Goal: Task Accomplishment & Management: Use online tool/utility

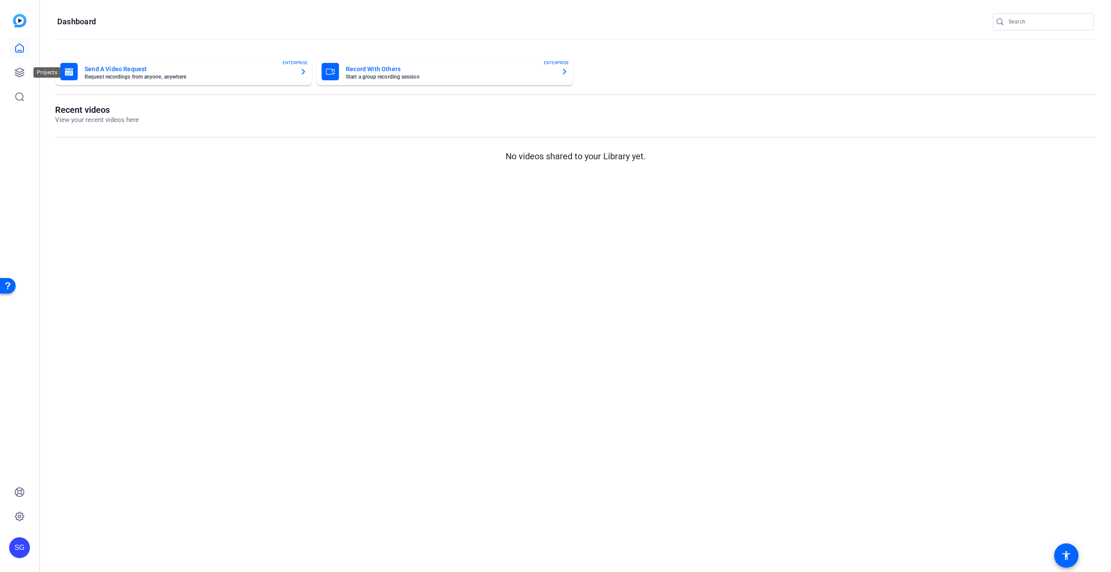
drag, startPoint x: 18, startPoint y: 73, endPoint x: 33, endPoint y: 85, distance: 19.1
click at [18, 73] on icon at bounding box center [19, 72] width 10 height 10
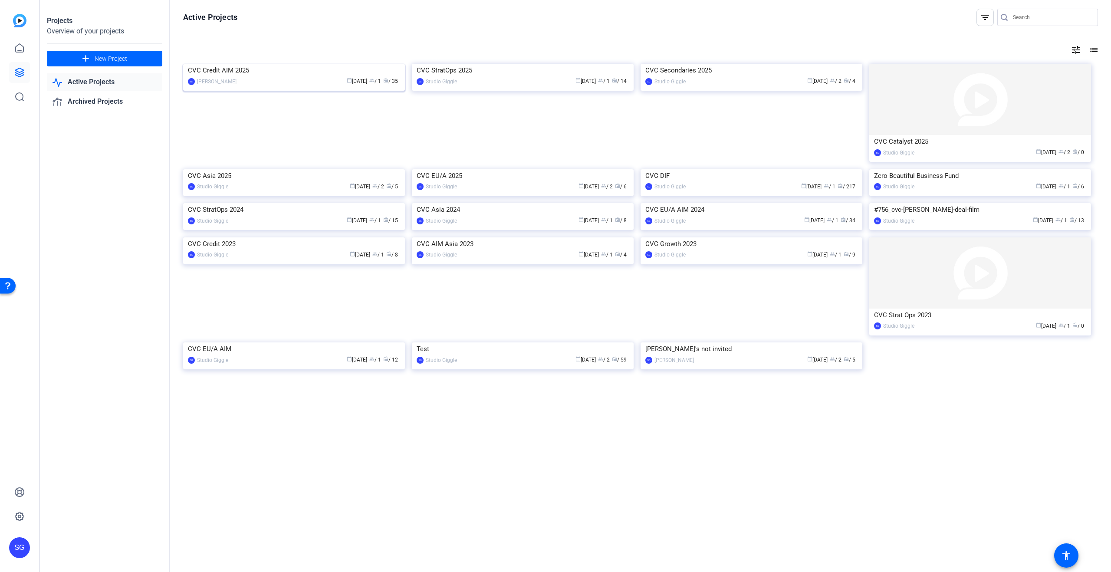
click at [313, 64] on img at bounding box center [294, 64] width 222 height 0
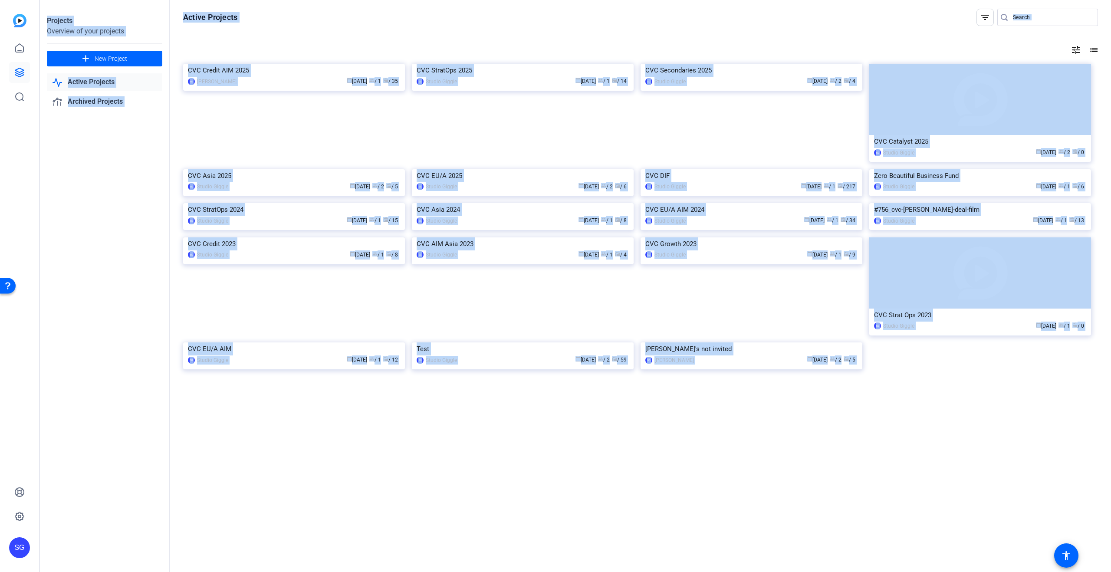
click at [313, 125] on div "Projects Overview of your projects add New Project Active Projects Archived Pro…" at bounding box center [575, 286] width 1071 height 572
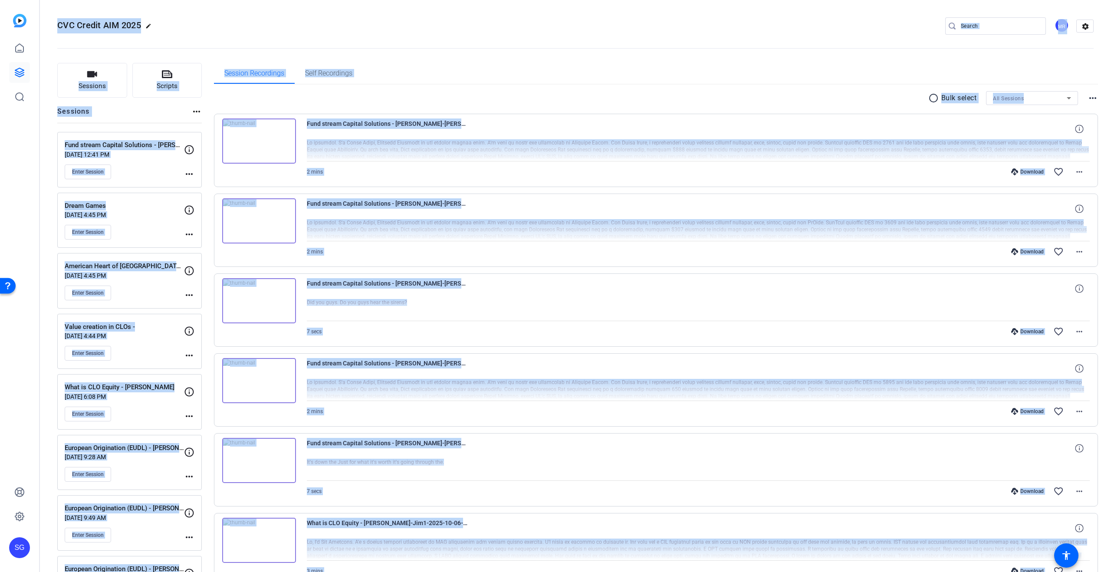
click at [240, 157] on img at bounding box center [259, 140] width 74 height 45
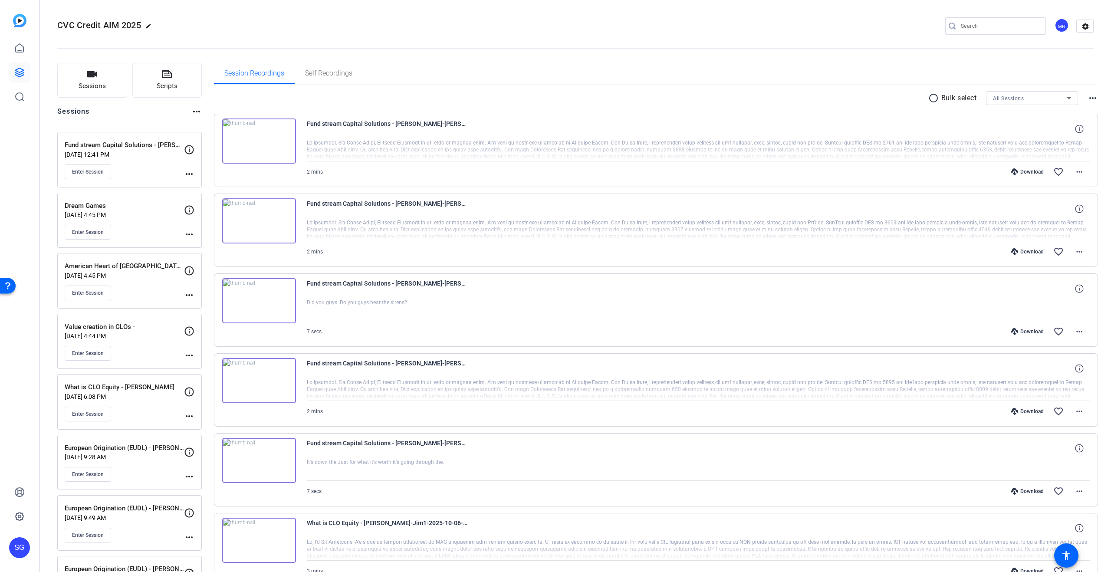
click at [214, 95] on div "radio_button_unchecked Bulk select All Sessions more_horiz" at bounding box center [656, 98] width 884 height 14
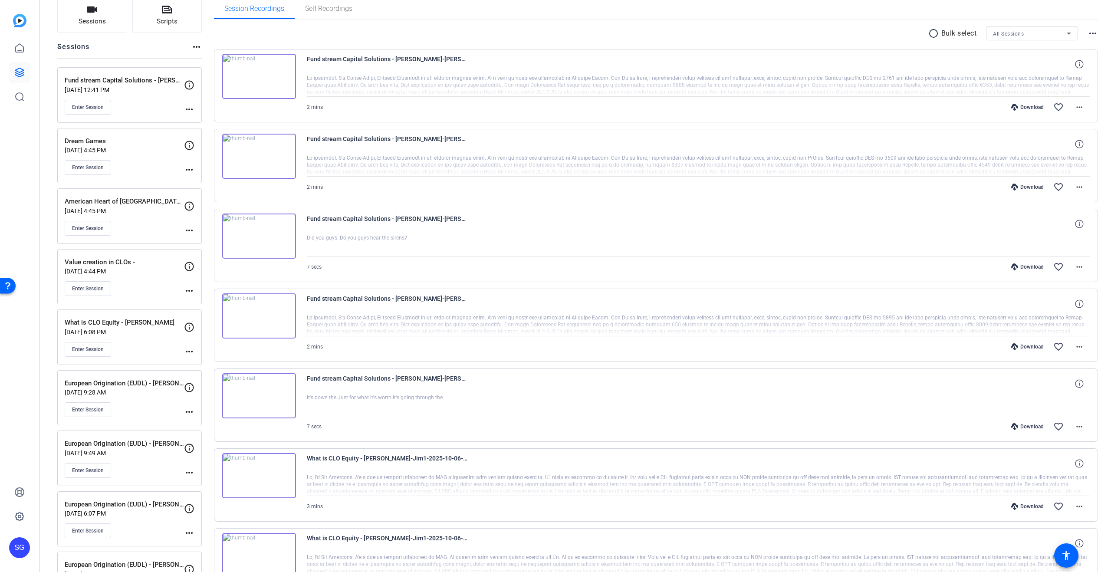
click at [189, 230] on mat-icon "more_horiz" at bounding box center [189, 230] width 10 height 10
click at [197, 238] on span "Edit Session" at bounding box center [210, 242] width 39 height 10
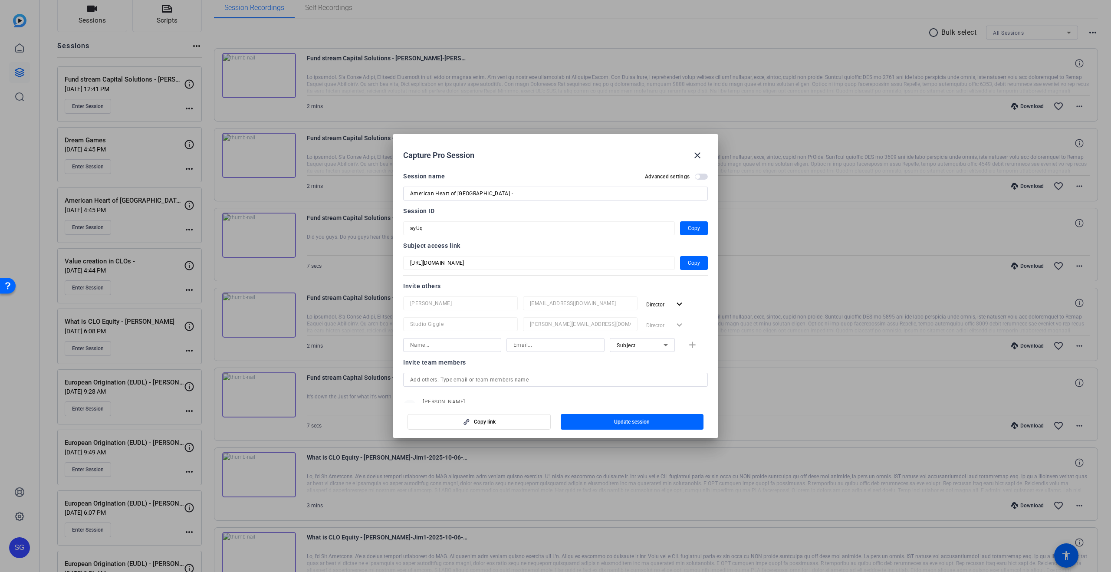
scroll to position [60, 0]
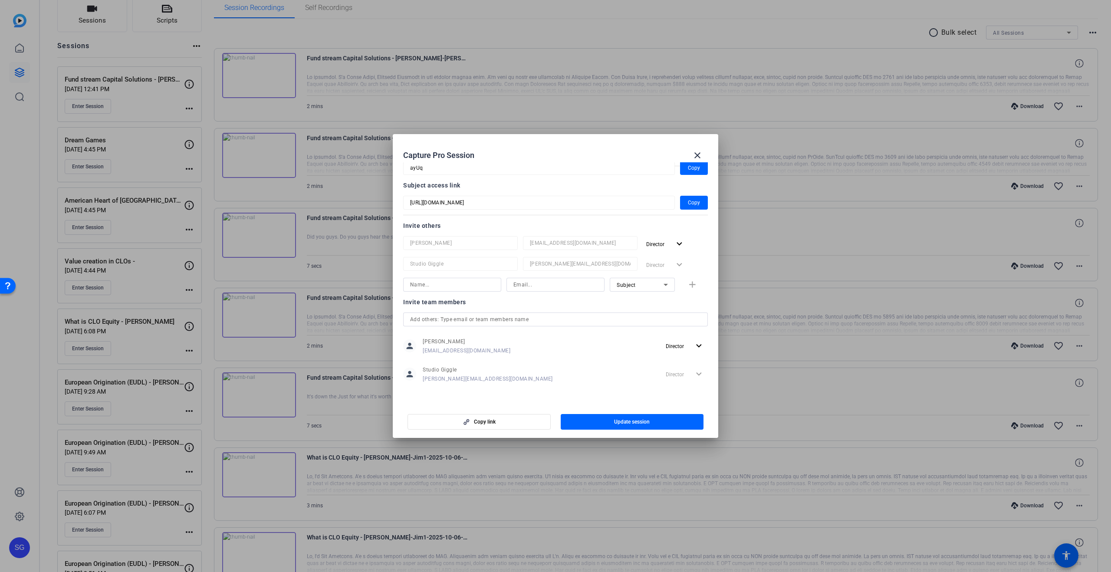
click at [461, 285] on input at bounding box center [452, 284] width 84 height 10
type input "Dani Shaffer"
type input "dshaffer@cvc.com"
click at [659, 284] on div "Subject" at bounding box center [640, 284] width 47 height 11
click at [654, 314] on mat-option "Watcher" at bounding box center [642, 316] width 65 height 14
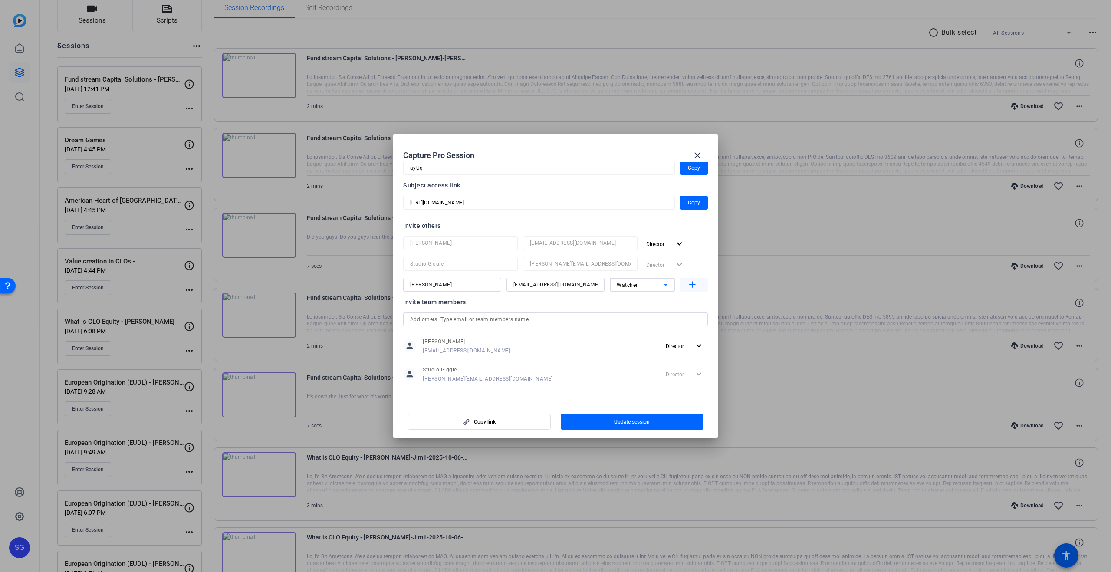
click at [694, 284] on mat-icon "add" at bounding box center [692, 284] width 11 height 11
click at [428, 302] on input at bounding box center [452, 305] width 84 height 10
click at [438, 305] on input "Jon Brigden" at bounding box center [452, 305] width 84 height 10
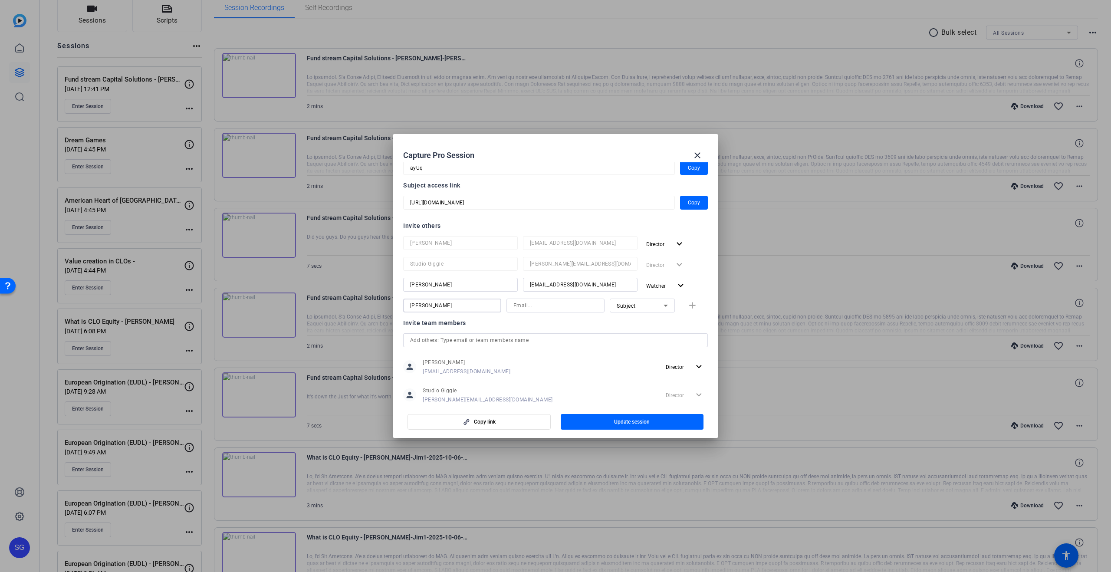
type input "Sabrina Bowman"
click at [535, 309] on input at bounding box center [555, 305] width 84 height 10
type input "sabrina@studiogiggle.co.uk"
click at [631, 301] on div "Subject" at bounding box center [640, 305] width 47 height 11
click at [631, 316] on mat-option "Collaborator" at bounding box center [642, 323] width 65 height 14
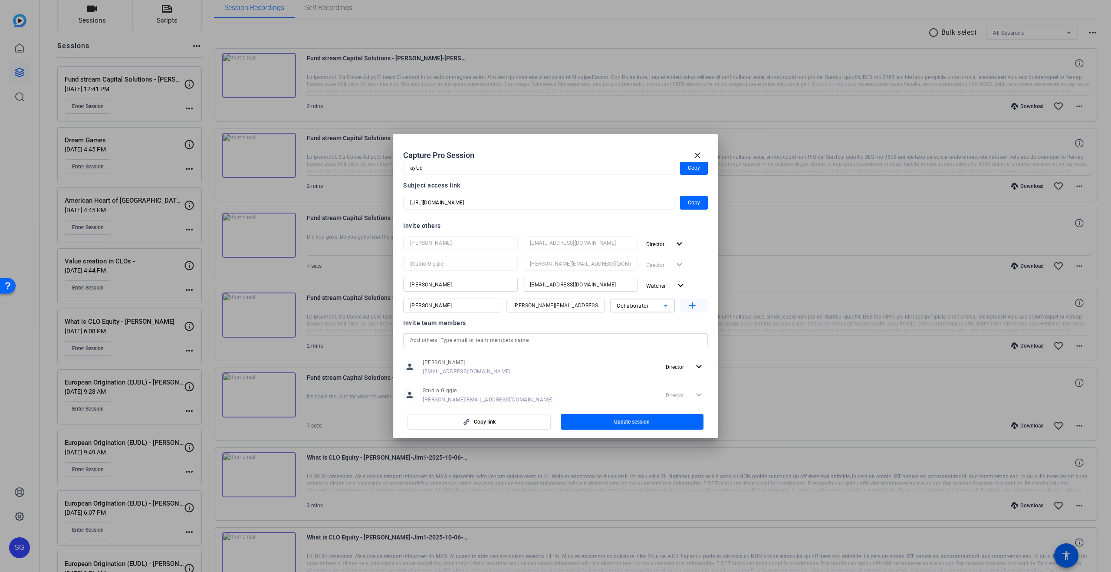
click at [693, 300] on mat-icon "add" at bounding box center [692, 305] width 11 height 11
click at [632, 424] on span "Update session" at bounding box center [632, 421] width 36 height 7
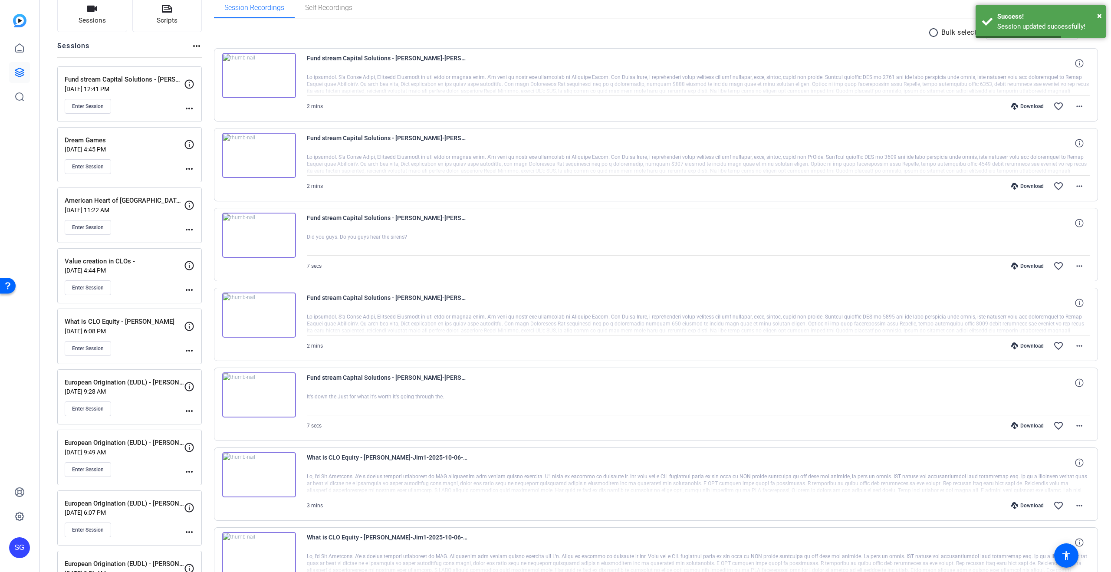
scroll to position [0, 0]
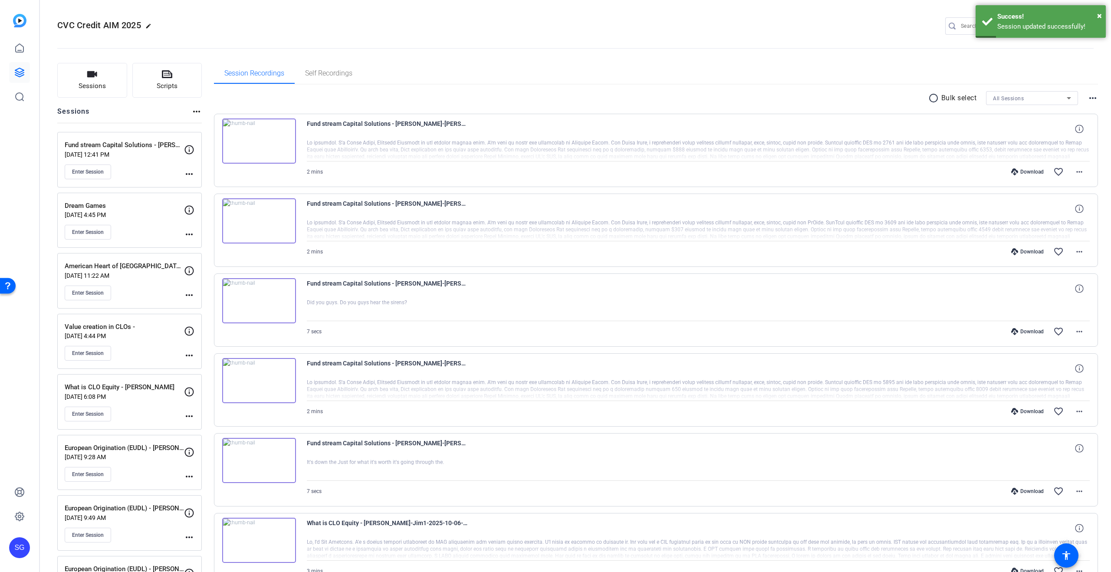
click at [932, 100] on mat-icon "radio_button_unchecked" at bounding box center [934, 98] width 13 height 10
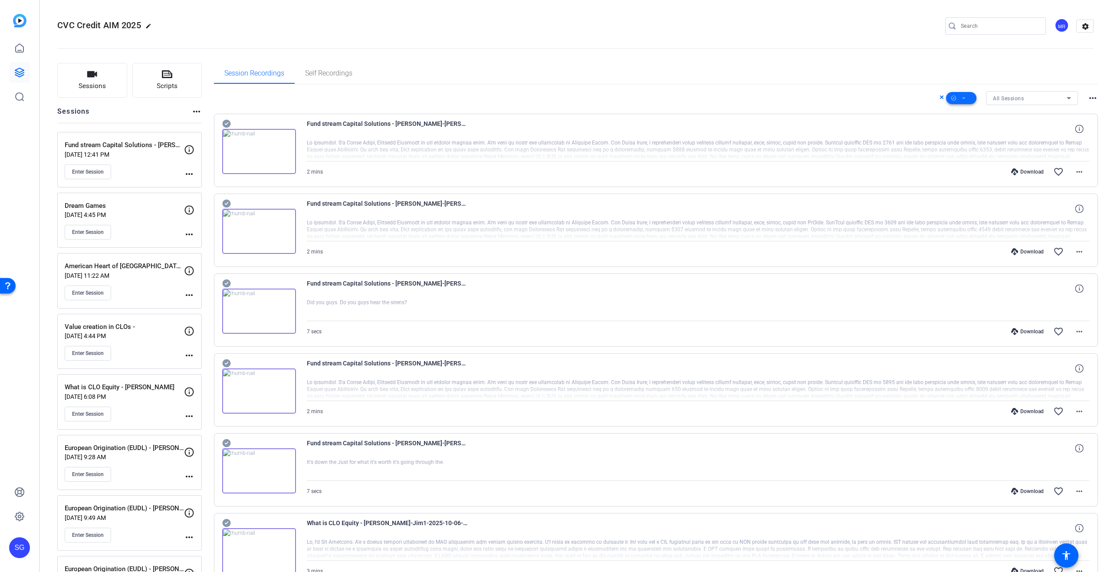
click at [974, 98] on span at bounding box center [961, 98] width 30 height 21
drag, startPoint x: 972, startPoint y: 108, endPoint x: 936, endPoint y: 120, distance: 37.9
click at [972, 108] on span "Select All" at bounding box center [976, 112] width 46 height 10
click at [955, 113] on span "Select All" at bounding box center [976, 112] width 46 height 10
click at [967, 113] on span "Select All" at bounding box center [976, 112] width 46 height 10
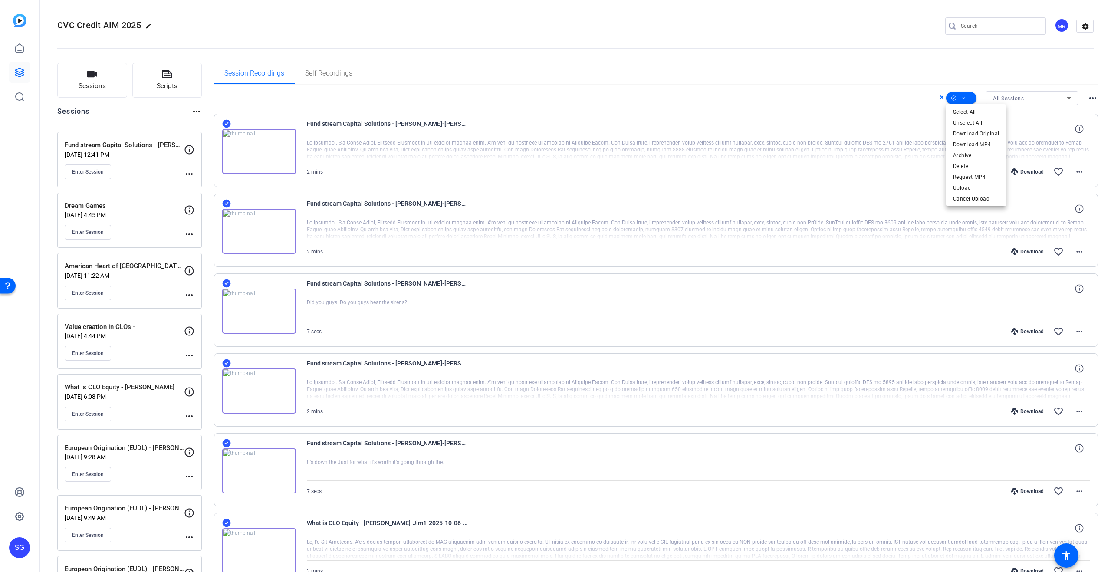
click at [717, 82] on div at bounding box center [555, 286] width 1111 height 572
click at [962, 100] on icon at bounding box center [964, 98] width 4 height 11
click at [968, 154] on span "Archive" at bounding box center [976, 155] width 46 height 10
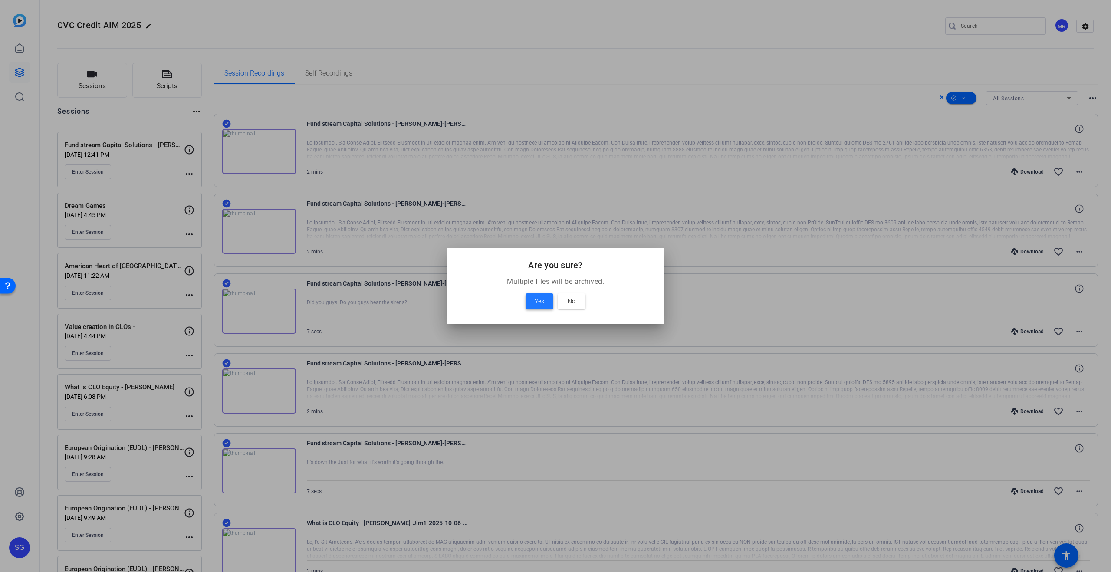
click at [547, 302] on span at bounding box center [540, 301] width 28 height 21
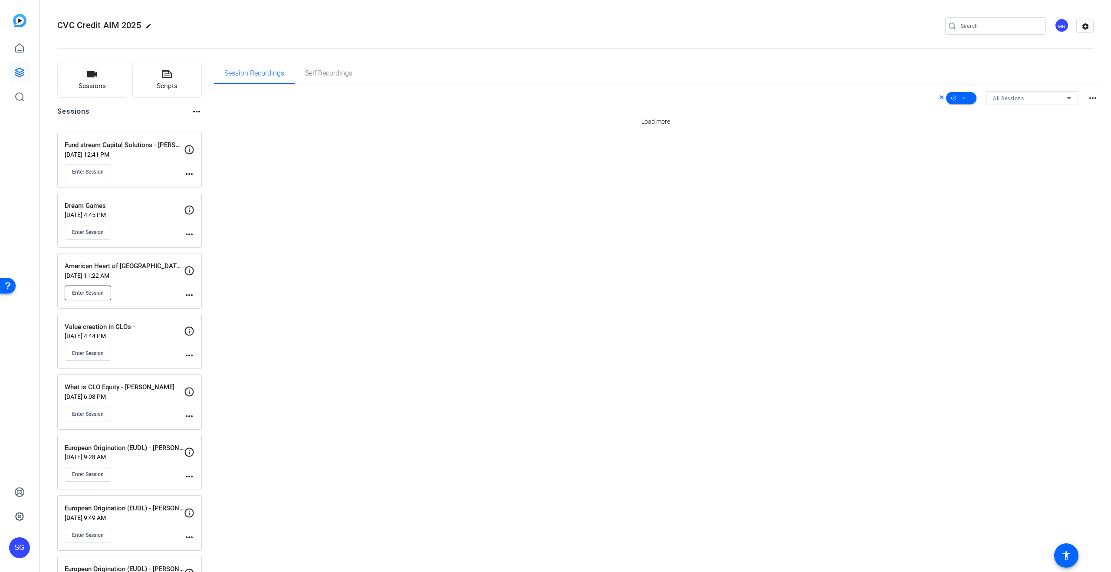
click at [95, 295] on span "Enter Session" at bounding box center [88, 292] width 32 height 7
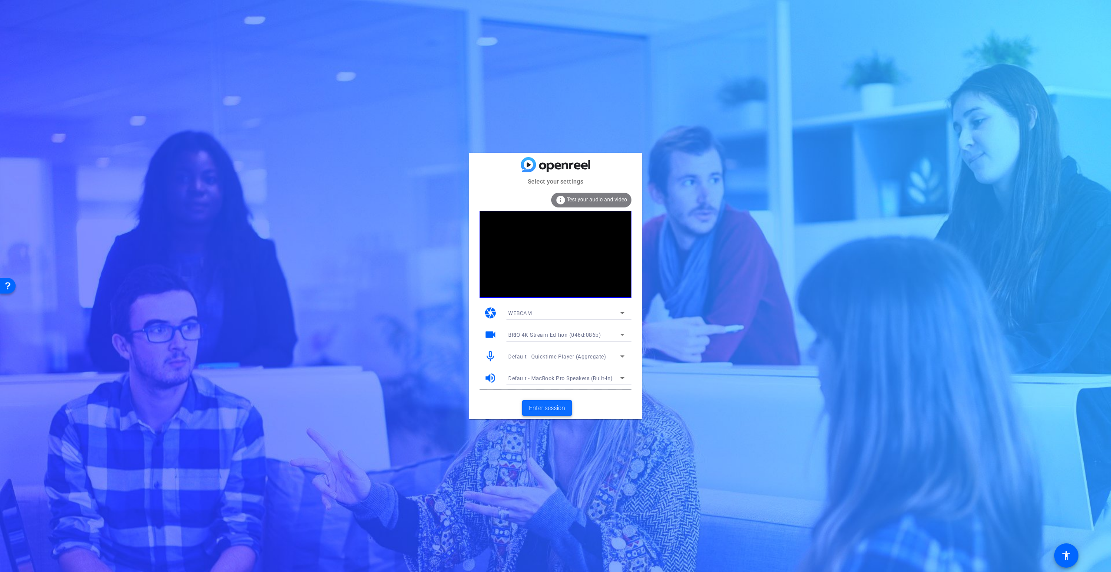
click at [556, 408] on span "Enter session" at bounding box center [547, 408] width 36 height 9
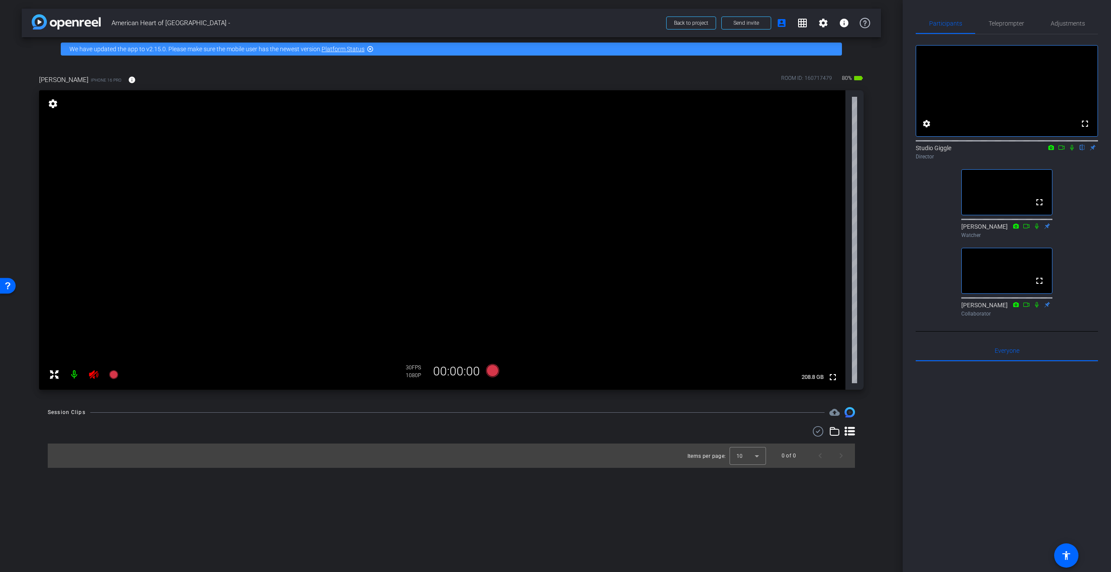
click at [94, 375] on icon at bounding box center [93, 374] width 9 height 9
click at [1076, 13] on span "Adjustments" at bounding box center [1068, 23] width 34 height 21
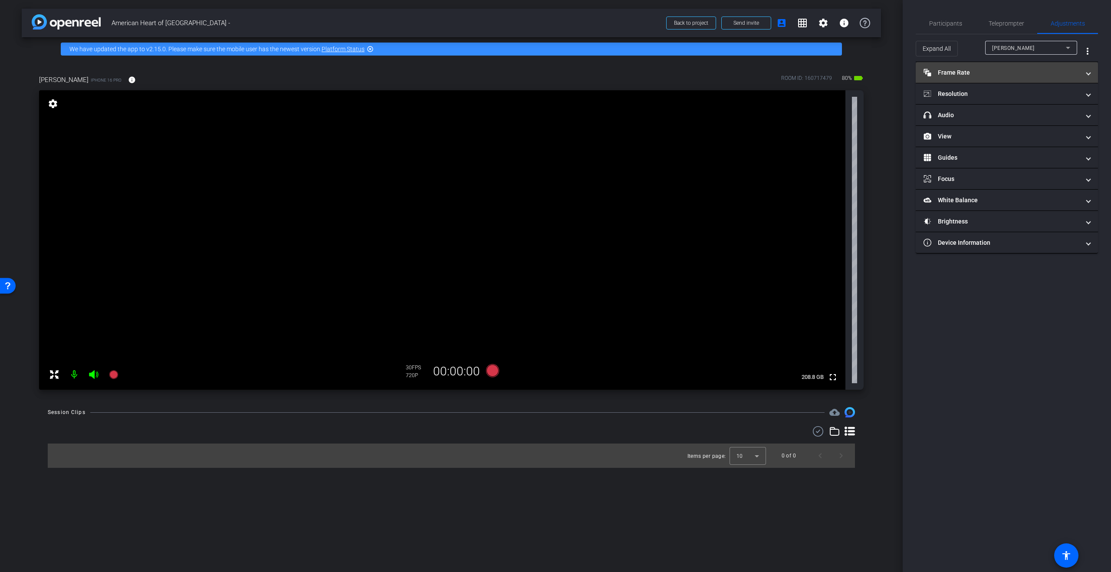
click at [1031, 66] on mat-expansion-panel-header "Frame Rate Frame Rate" at bounding box center [1007, 72] width 182 height 21
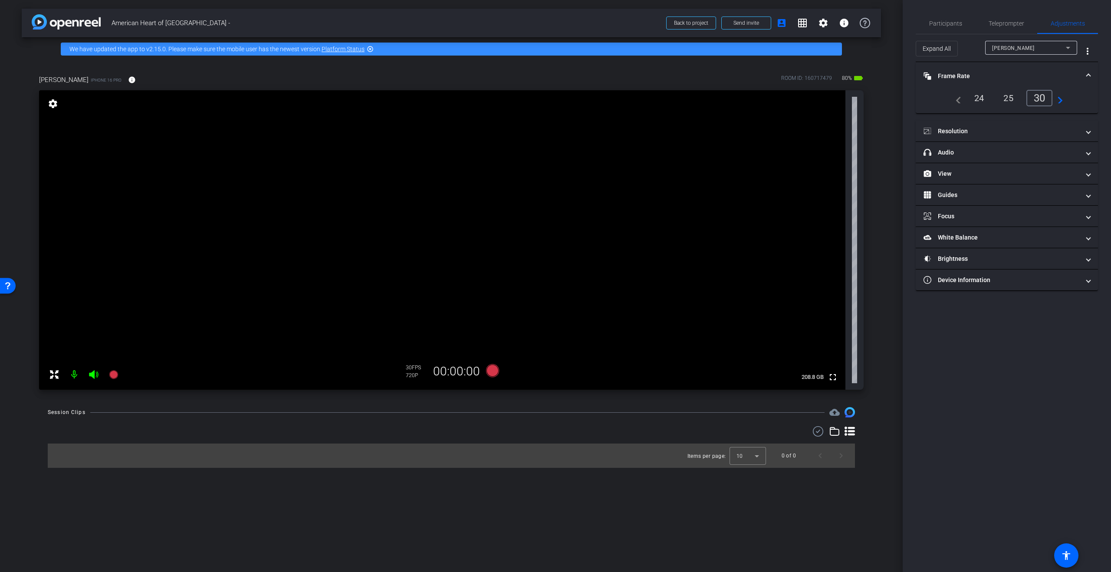
click at [1003, 97] on div "25" at bounding box center [1008, 98] width 23 height 15
click at [1020, 133] on mat-panel-title "Resolution" at bounding box center [1002, 131] width 156 height 9
click at [1050, 157] on div "4k" at bounding box center [1049, 156] width 23 height 15
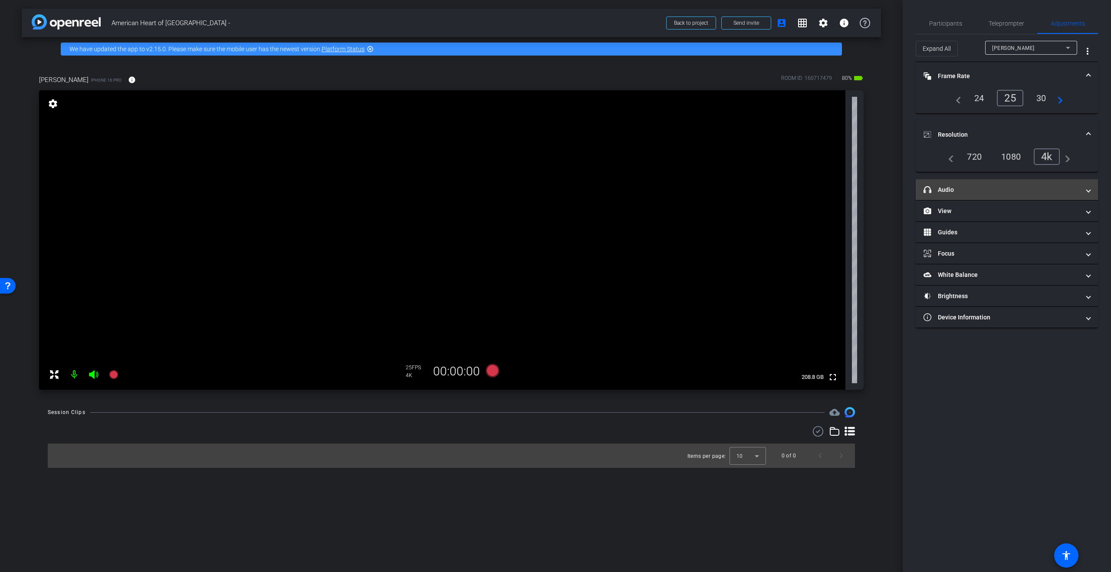
click at [991, 191] on mat-panel-title "headphone icon Audio" at bounding box center [1002, 189] width 156 height 9
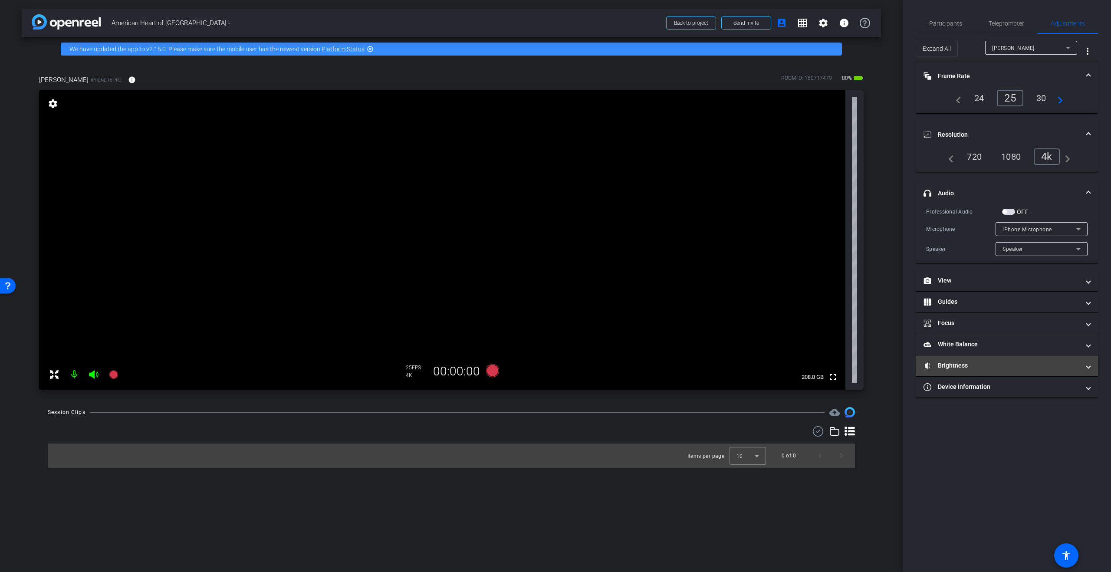
click at [970, 365] on mat-panel-title "Brightness" at bounding box center [1002, 365] width 156 height 9
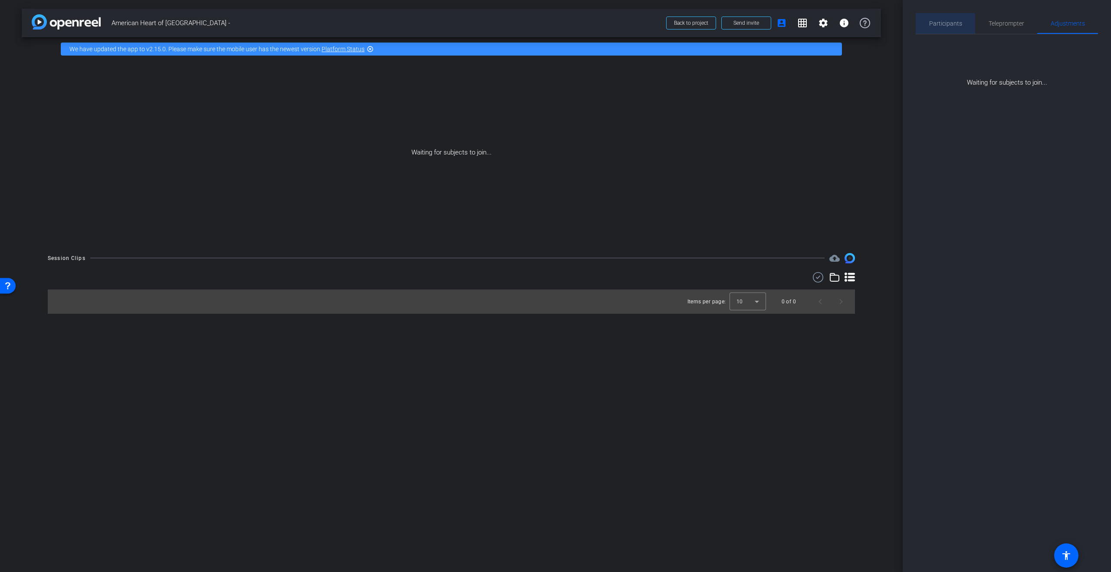
click at [939, 24] on span "Participants" at bounding box center [945, 23] width 33 height 6
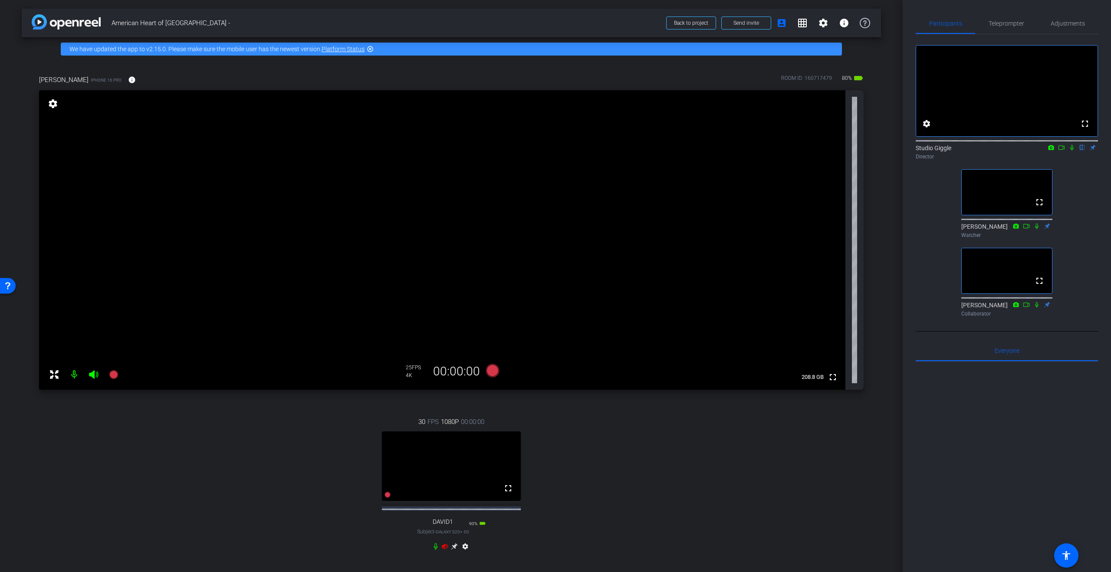
click at [92, 372] on icon at bounding box center [93, 374] width 9 height 9
drag, startPoint x: 75, startPoint y: 378, endPoint x: 94, endPoint y: 386, distance: 20.6
click at [75, 378] on mat-icon at bounding box center [74, 374] width 17 height 17
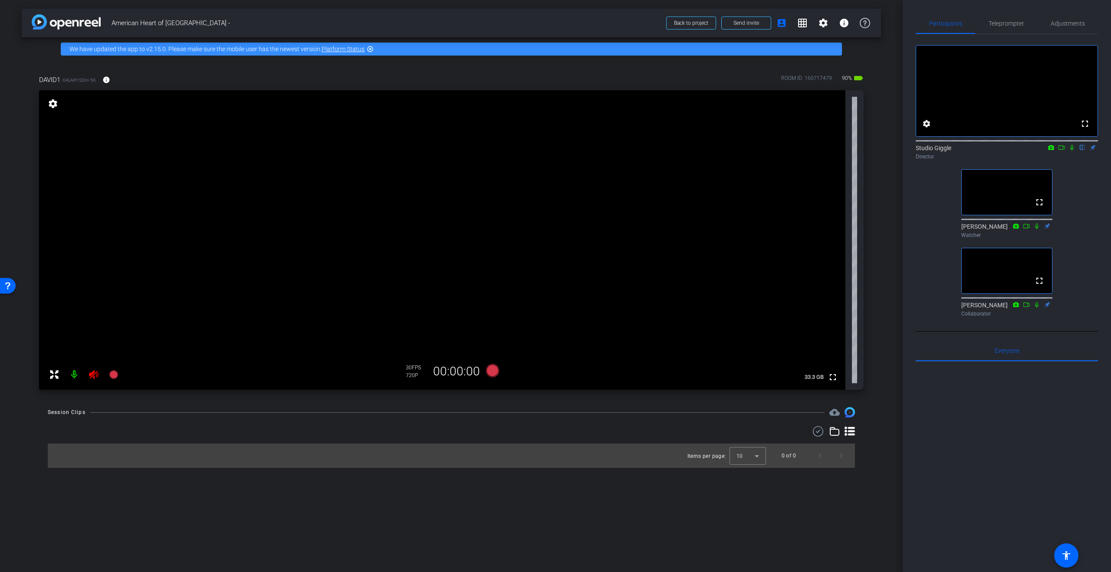
click at [95, 375] on icon at bounding box center [94, 374] width 10 height 10
click at [1058, 24] on span "Adjustments" at bounding box center [1068, 23] width 34 height 6
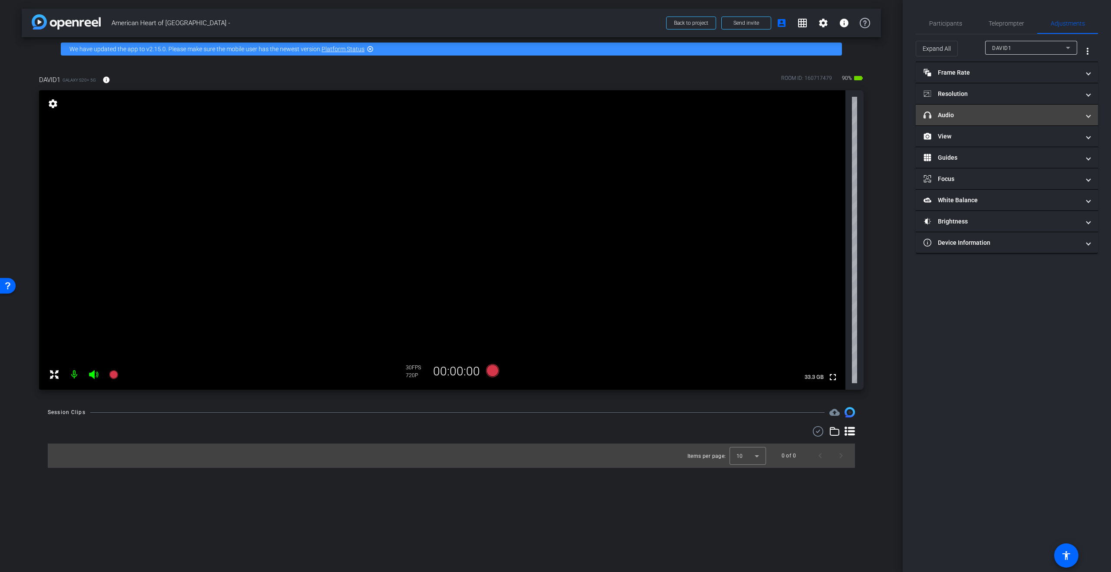
click at [971, 108] on mat-expansion-panel-header "headphone icon Audio" at bounding box center [1007, 115] width 182 height 21
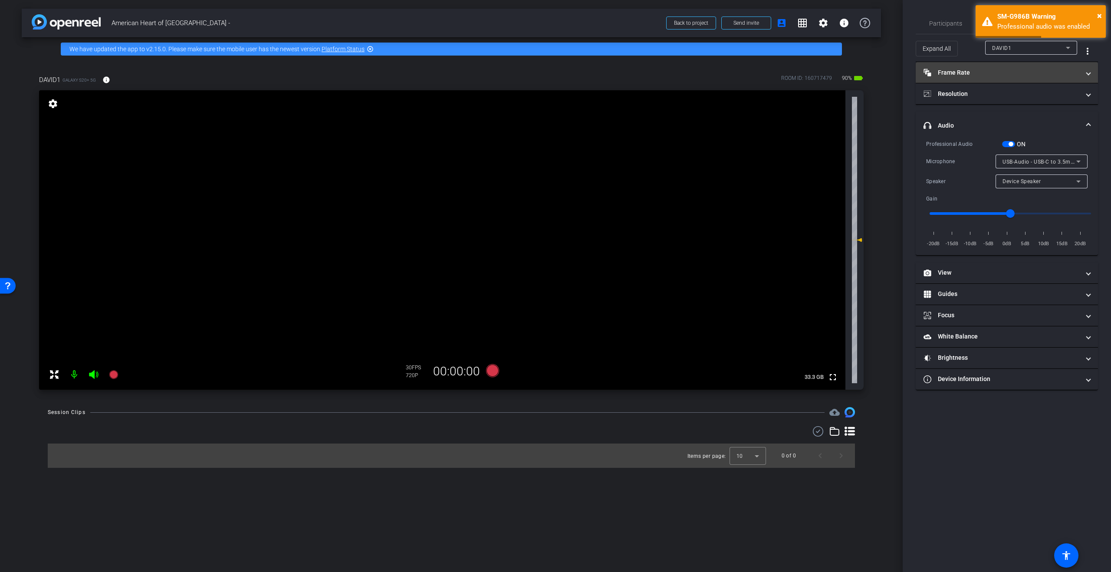
click at [962, 74] on mat-panel-title "Frame Rate Frame Rate" at bounding box center [1002, 72] width 156 height 9
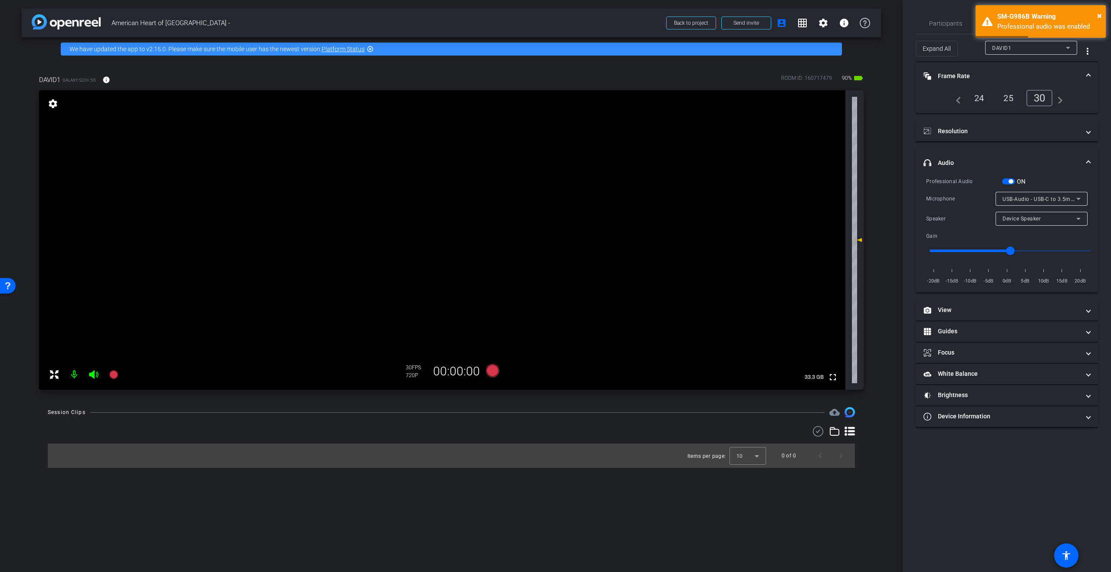
click at [1008, 98] on div "25" at bounding box center [1008, 98] width 23 height 15
click at [1006, 131] on mat-panel-title "Resolution" at bounding box center [1002, 131] width 156 height 9
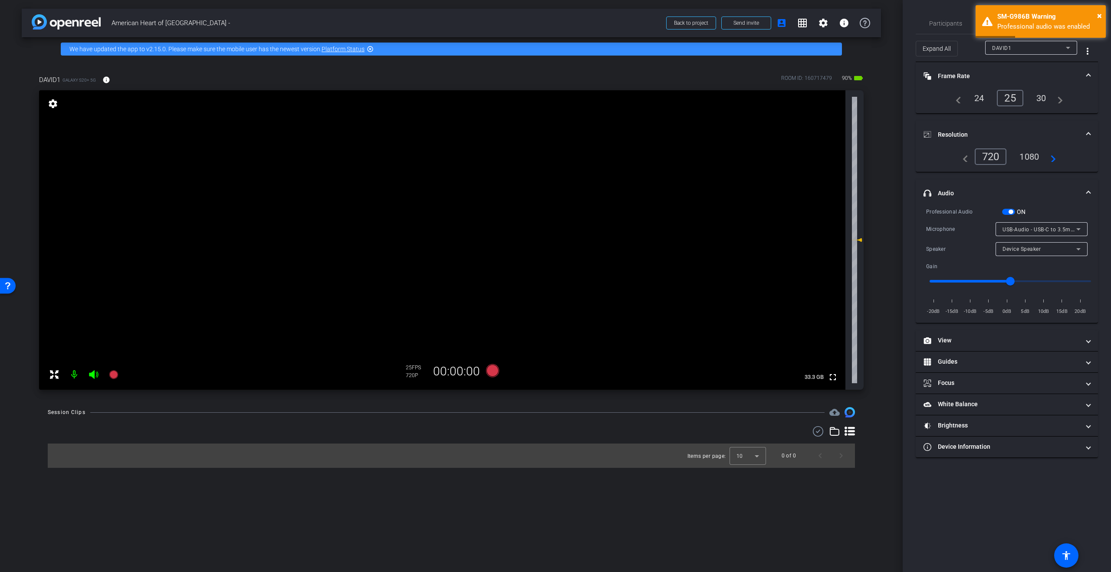
click at [1033, 151] on div "1080" at bounding box center [1029, 156] width 33 height 15
click at [1072, 230] on span "USB-Audio - USB-C to 3.5mm Headphone Jack A" at bounding box center [1064, 229] width 123 height 7
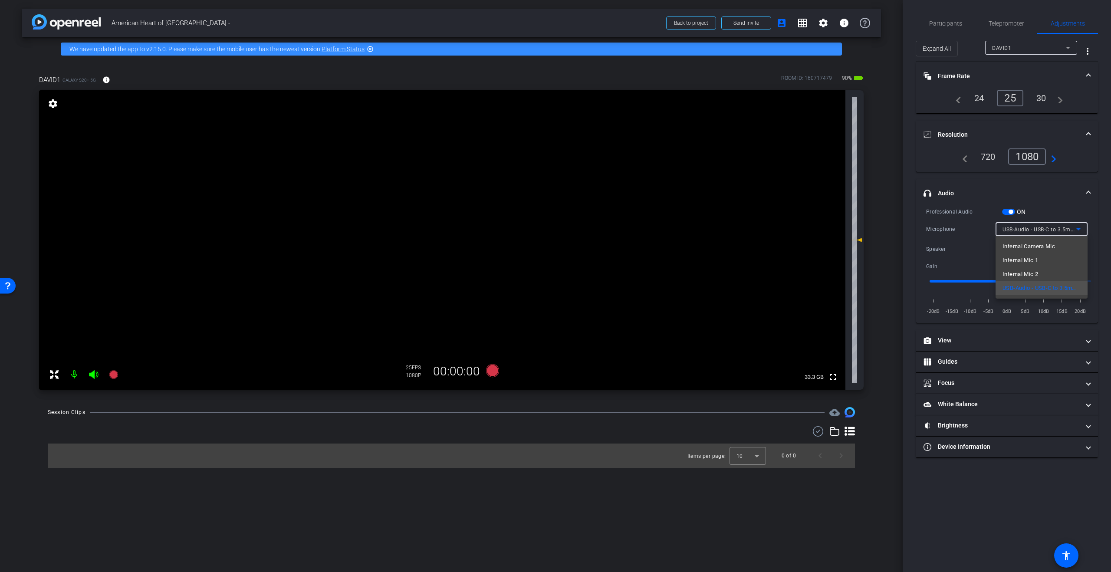
click at [1066, 230] on div at bounding box center [555, 286] width 1111 height 572
click at [1036, 248] on span "Device Speaker" at bounding box center [1022, 249] width 38 height 6
click at [1048, 250] on div at bounding box center [555, 286] width 1111 height 572
click at [489, 373] on icon at bounding box center [492, 370] width 13 height 13
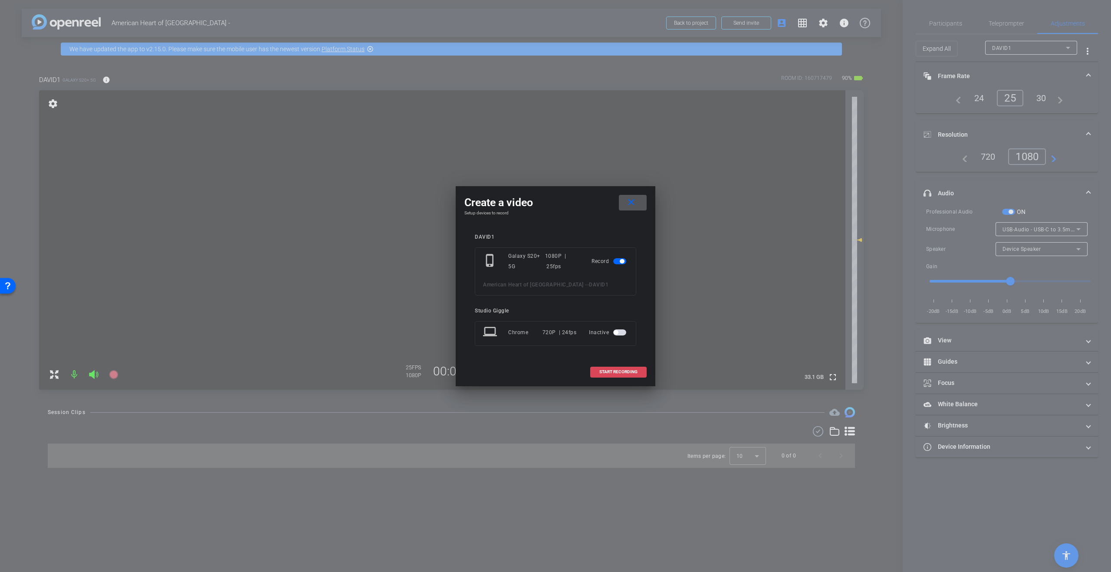
click at [621, 372] on span "START RECORDING" at bounding box center [618, 372] width 38 height 4
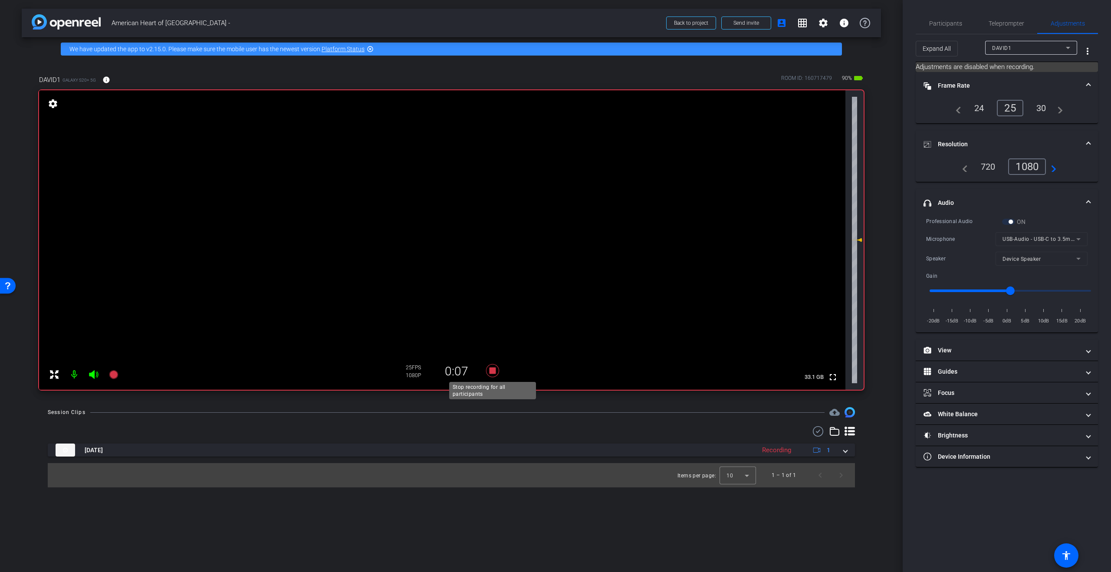
click at [493, 375] on icon at bounding box center [492, 371] width 21 height 16
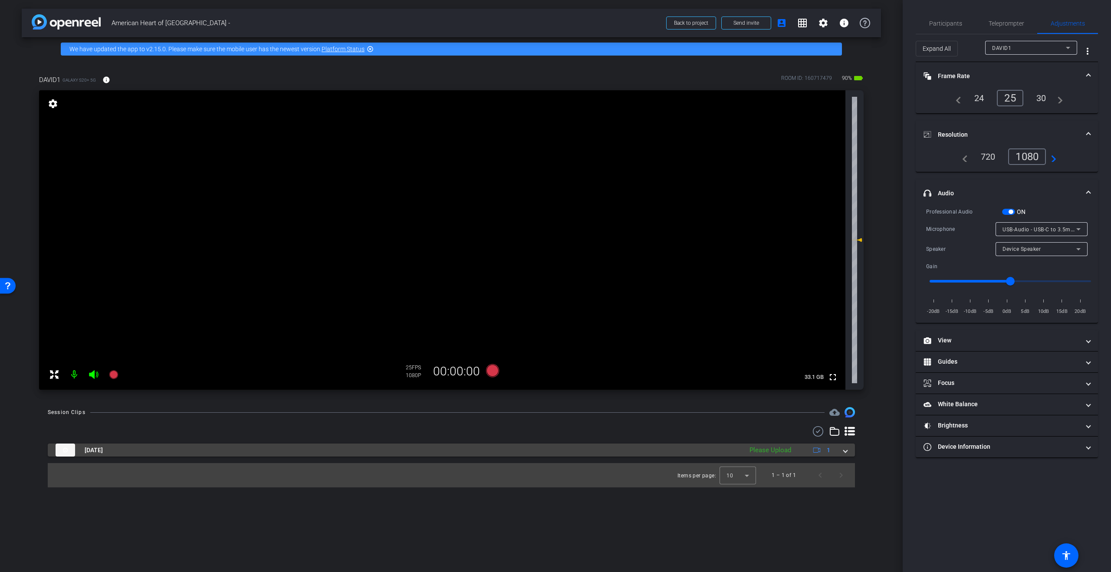
click at [846, 446] on span at bounding box center [845, 450] width 3 height 9
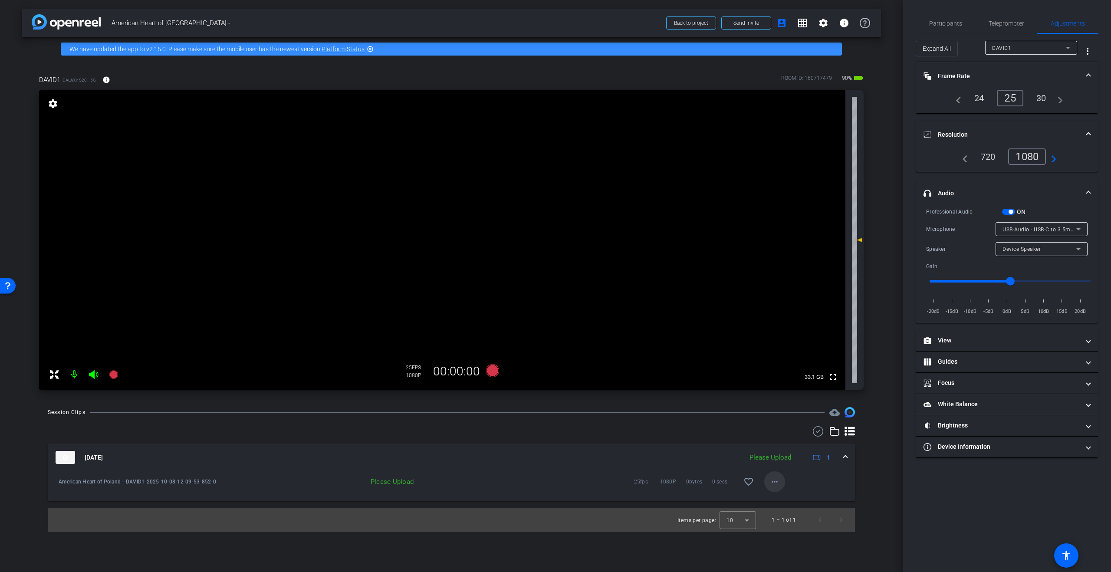
click at [776, 484] on mat-icon "more_horiz" at bounding box center [774, 482] width 10 height 10
click at [795, 501] on span "Upload" at bounding box center [788, 500] width 35 height 10
click at [824, 27] on mat-icon "settings" at bounding box center [823, 23] width 10 height 10
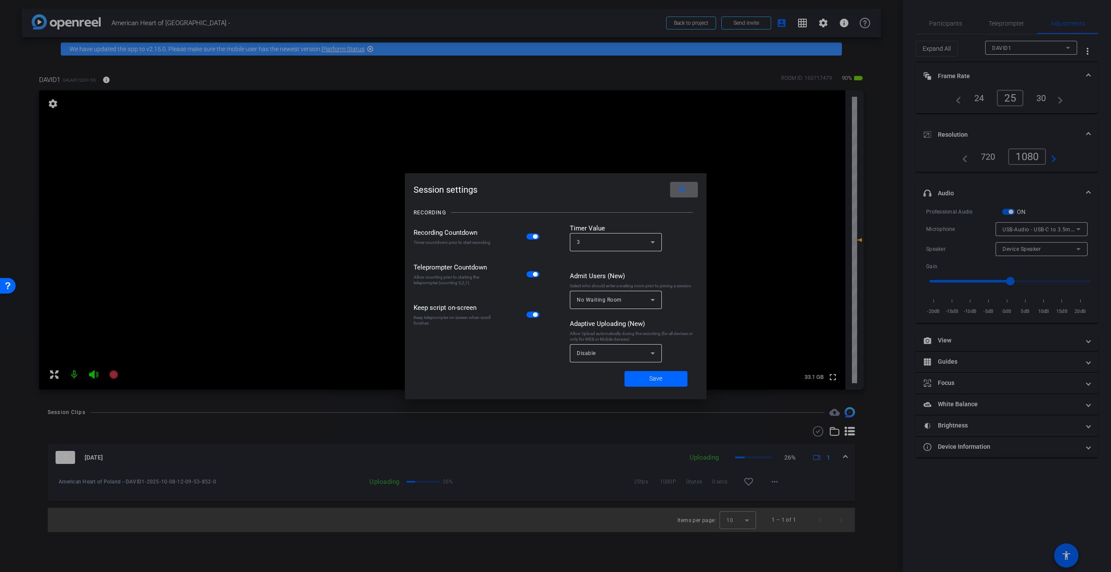
click at [618, 364] on div at bounding box center [616, 367] width 92 height 10
click at [624, 354] on div "Disable" at bounding box center [614, 353] width 74 height 11
click at [615, 398] on span "Mobile Devices" at bounding box center [597, 400] width 40 height 10
click at [293, 422] on div at bounding box center [555, 286] width 1111 height 572
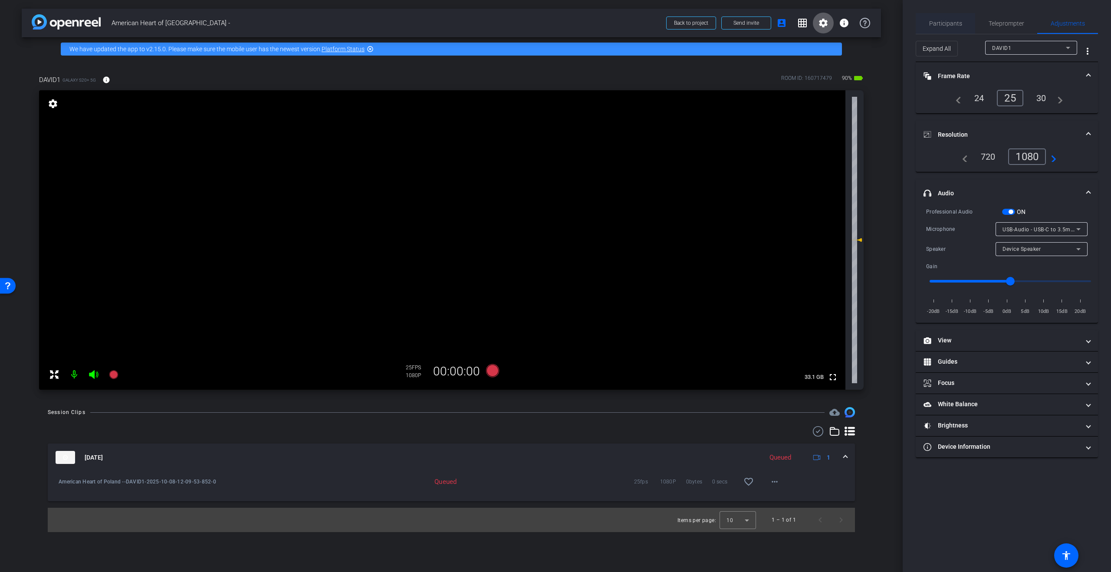
click at [953, 26] on span "Participants" at bounding box center [945, 23] width 33 height 6
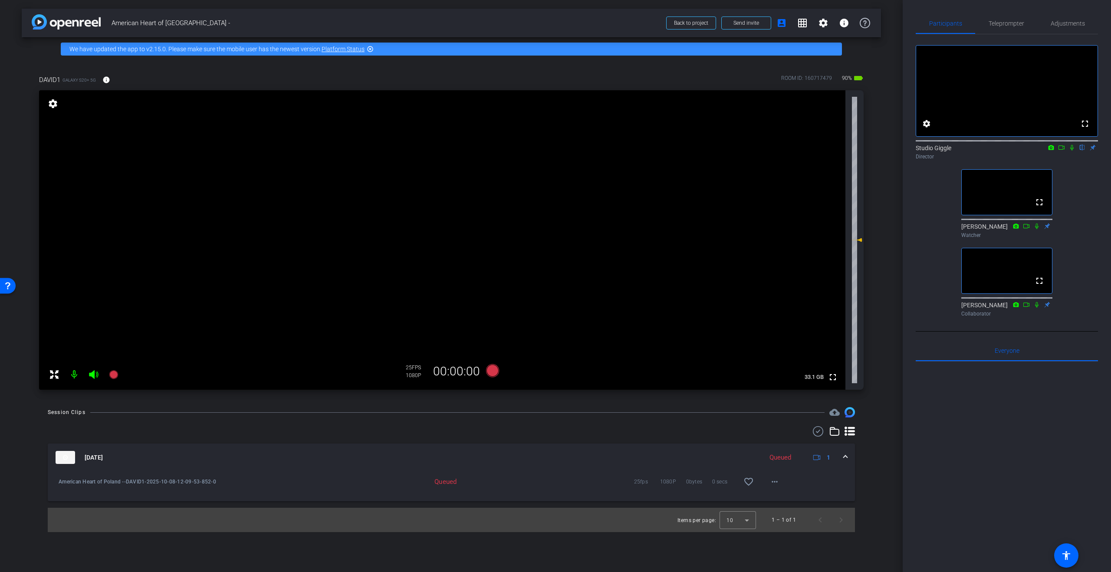
click at [1072, 151] on icon at bounding box center [1071, 148] width 3 height 6
click at [69, 463] on img at bounding box center [66, 457] width 20 height 13
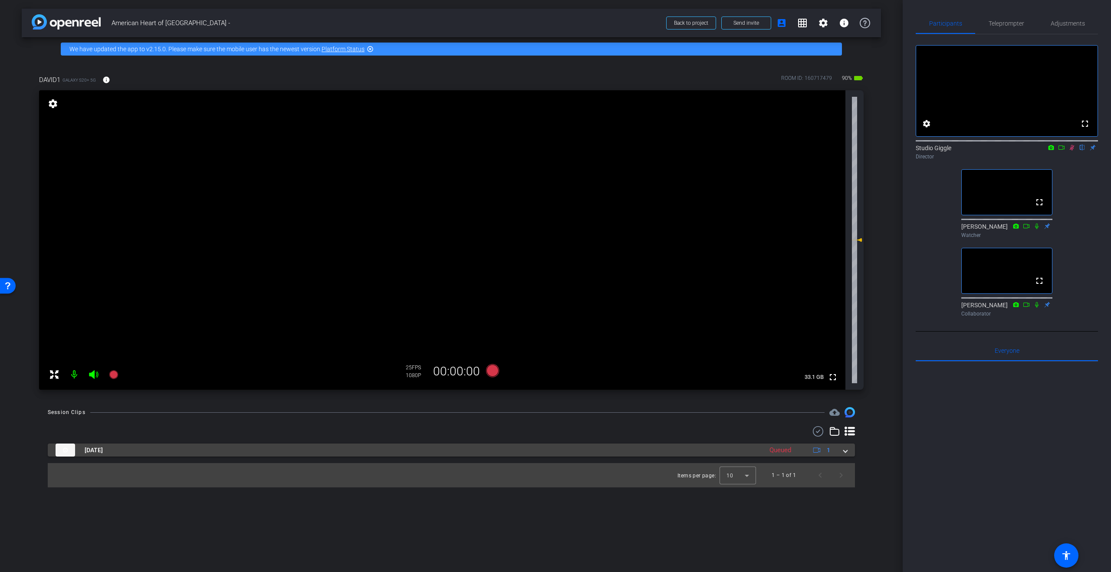
click at [65, 445] on img at bounding box center [66, 450] width 20 height 13
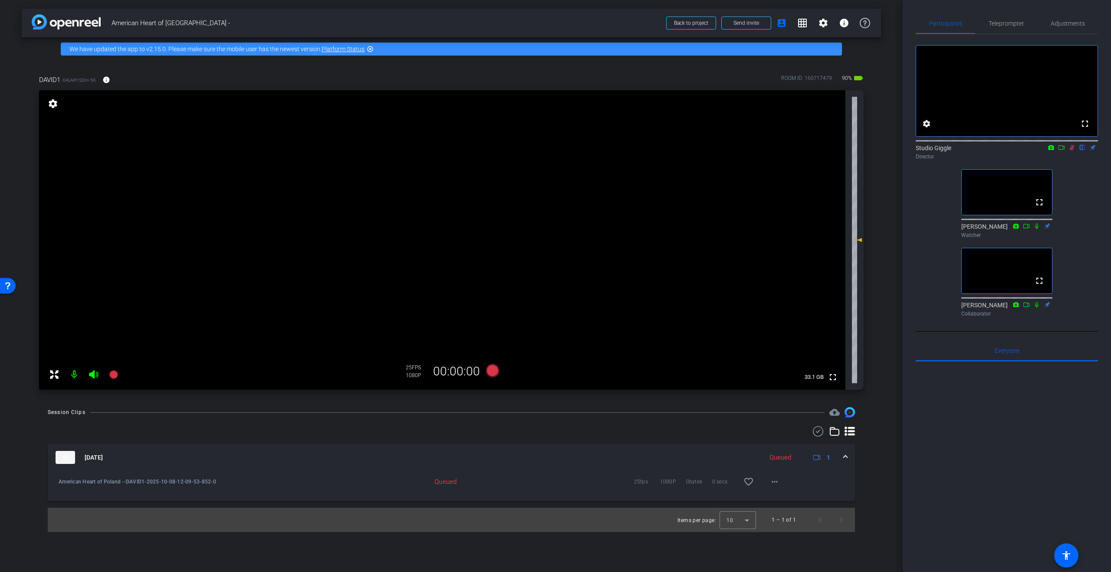
click at [66, 458] on img at bounding box center [66, 457] width 20 height 13
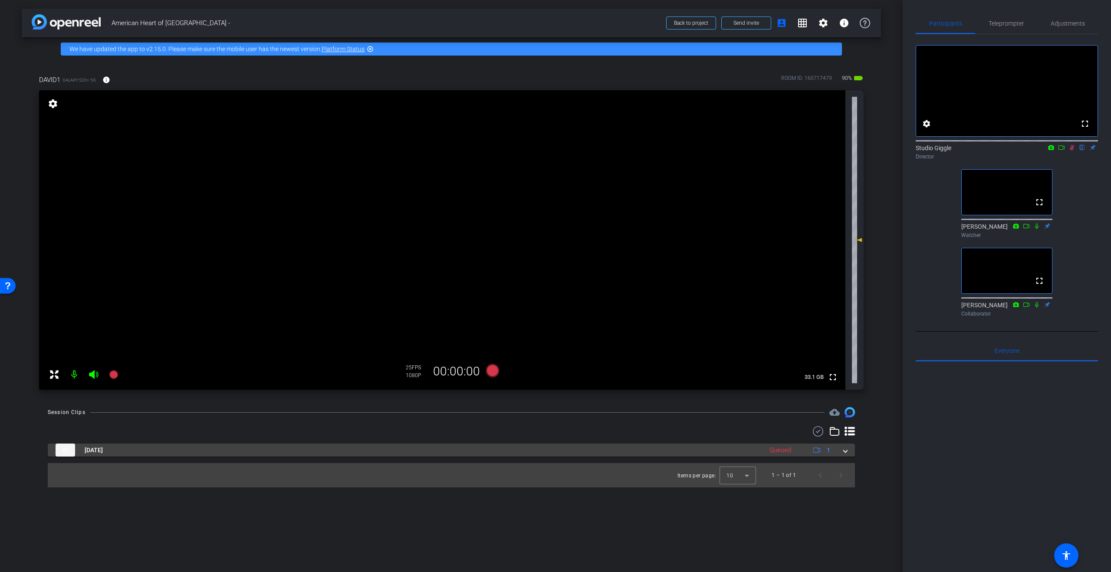
click at [70, 452] on img at bounding box center [66, 450] width 20 height 13
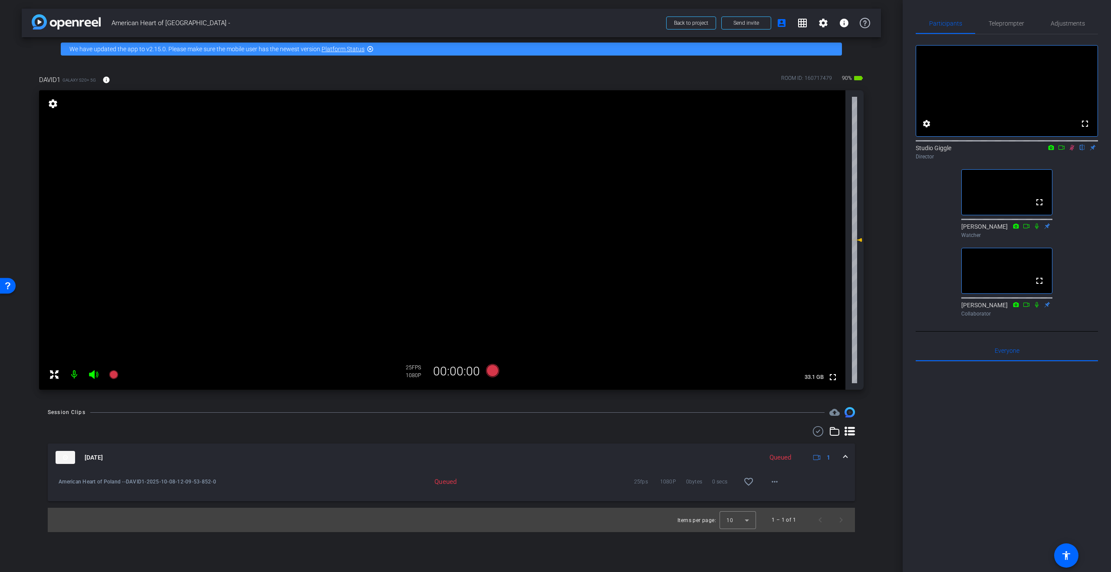
click at [66, 457] on img at bounding box center [66, 457] width 20 height 13
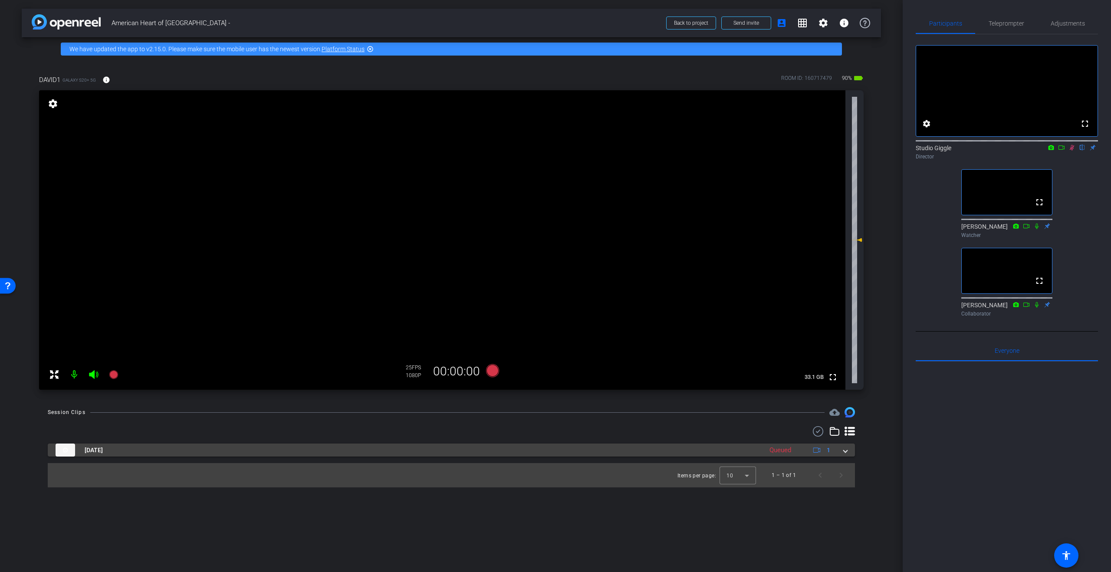
click at [66, 454] on img at bounding box center [66, 450] width 20 height 13
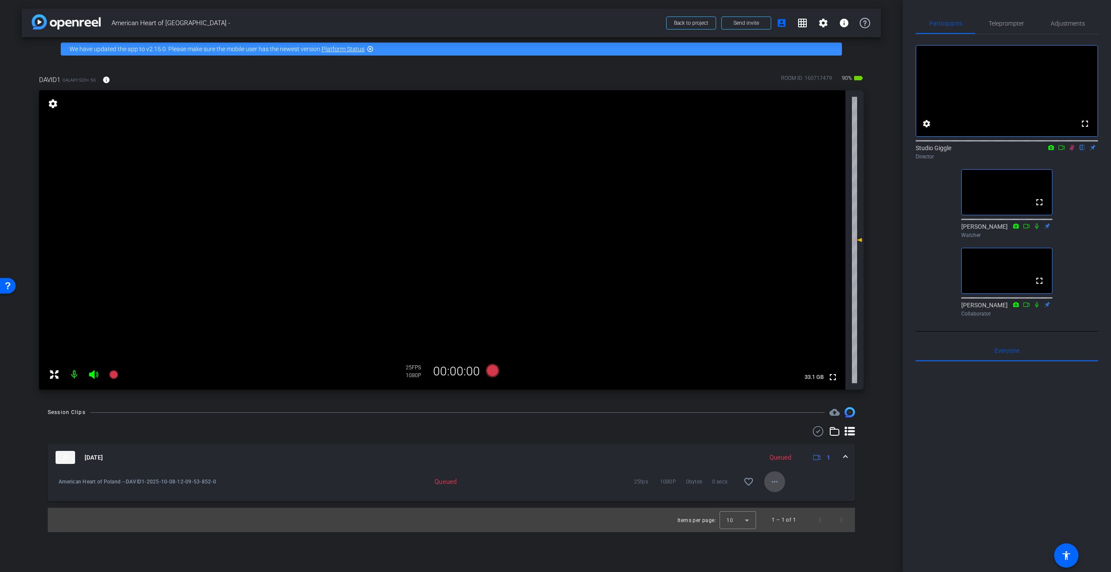
click at [781, 483] on span at bounding box center [774, 481] width 21 height 21
click at [790, 501] on span "Download Original" at bounding box center [802, 500] width 63 height 10
click at [1074, 151] on icon at bounding box center [1072, 148] width 7 height 6
click at [1082, 25] on span "Adjustments" at bounding box center [1068, 23] width 34 height 6
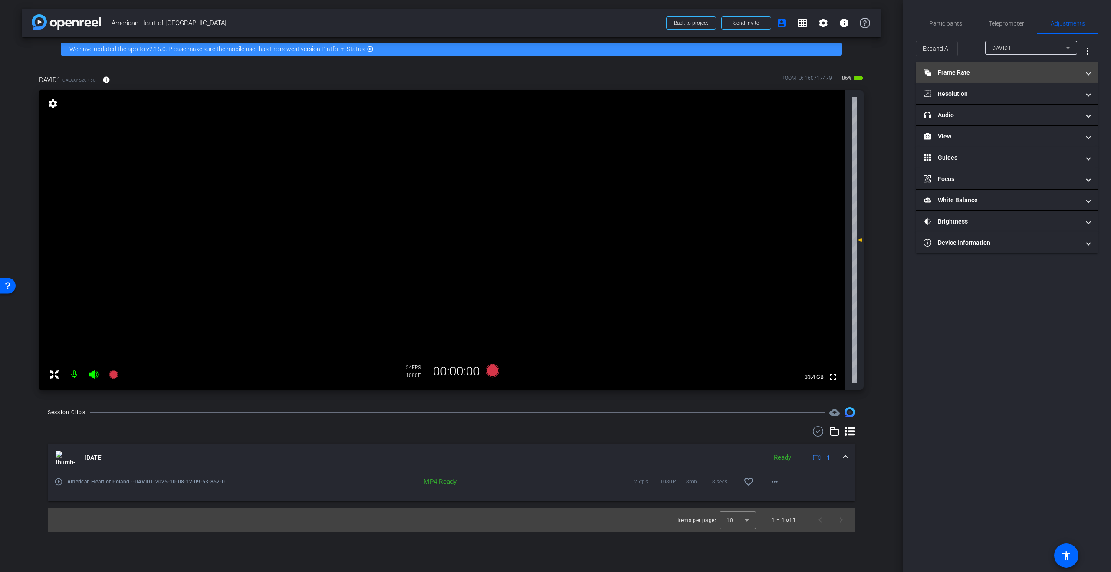
click at [1004, 72] on mat-panel-title "Frame Rate Frame Rate" at bounding box center [1002, 72] width 156 height 9
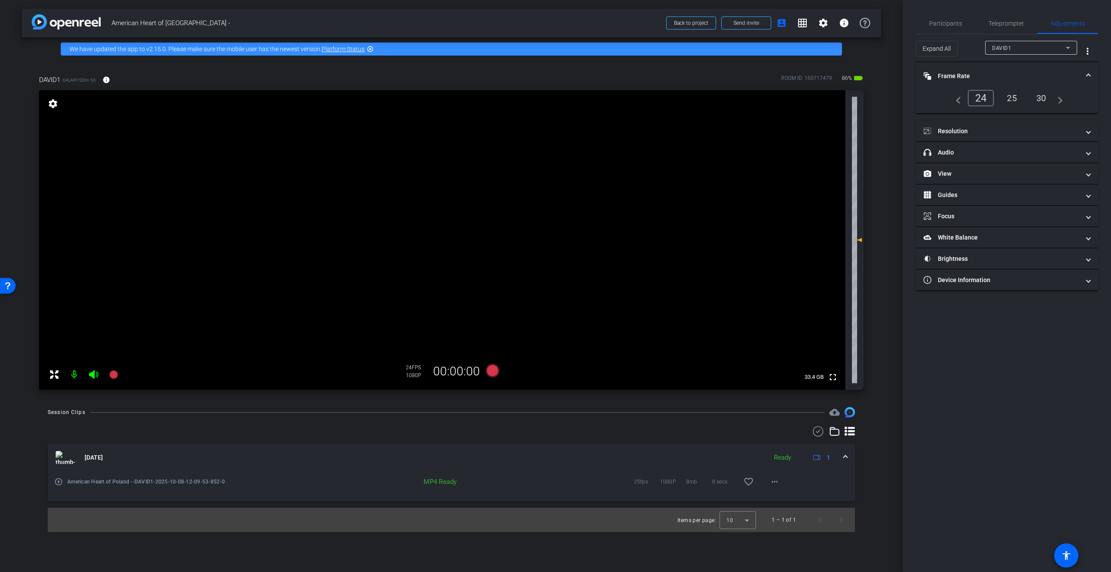
click at [1013, 102] on div "25" at bounding box center [1011, 98] width 23 height 15
click at [1002, 129] on mat-panel-title "Resolution" at bounding box center [1002, 131] width 156 height 9
click at [492, 368] on icon at bounding box center [492, 370] width 13 height 13
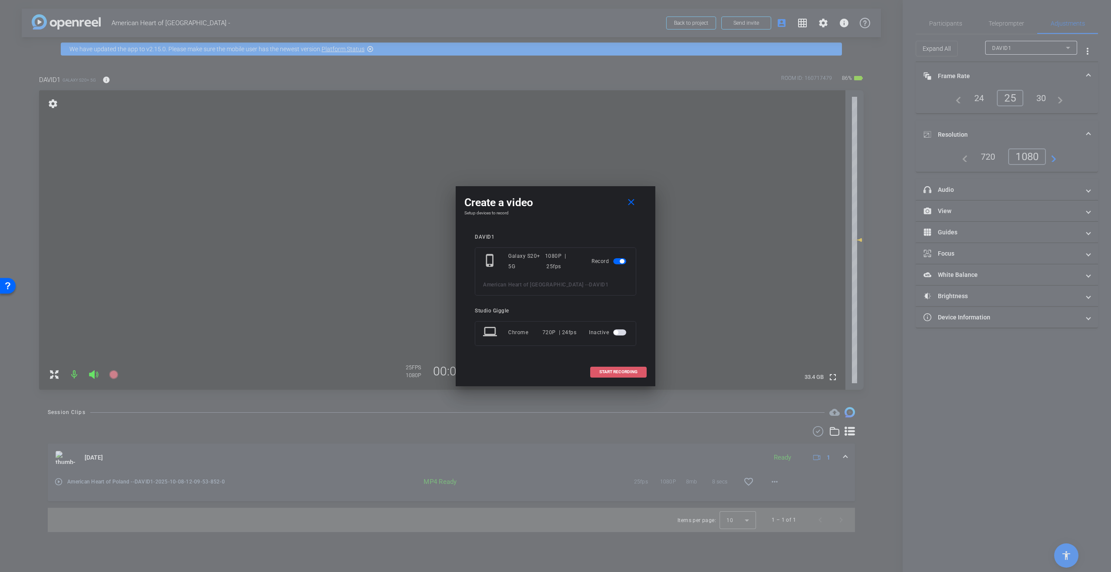
click at [618, 373] on span "START RECORDING" at bounding box center [618, 372] width 38 height 4
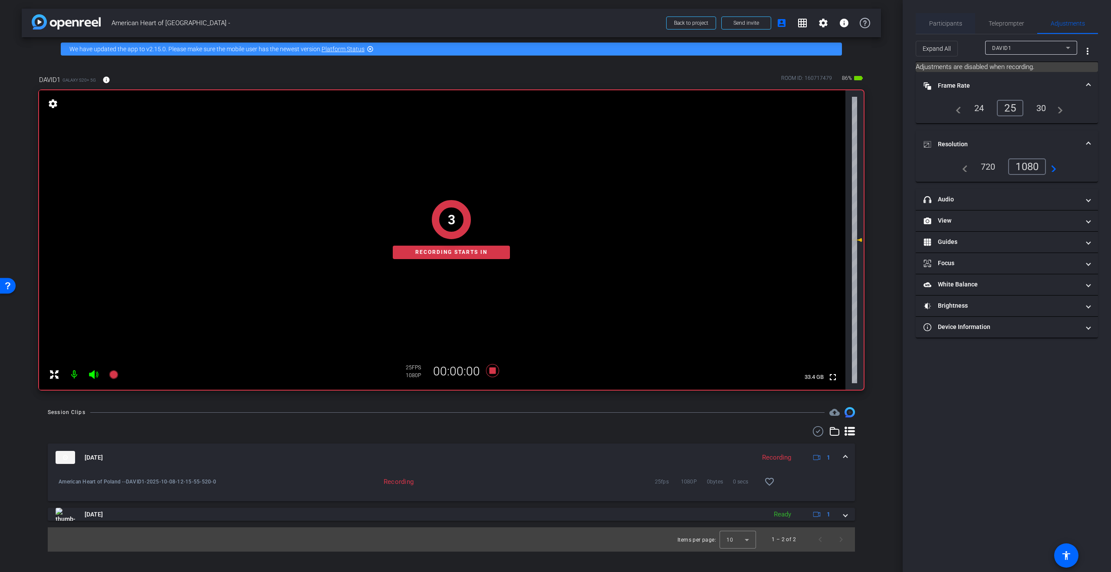
click at [944, 21] on span "Participants" at bounding box center [945, 23] width 33 height 6
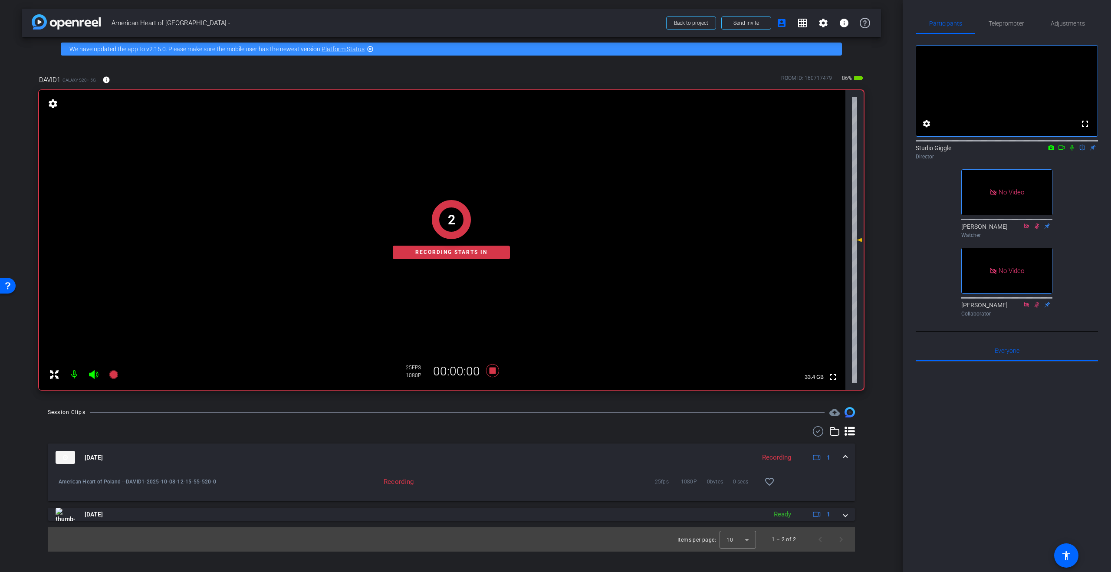
drag, startPoint x: 1070, startPoint y: 158, endPoint x: 1064, endPoint y: 159, distance: 5.7
click at [1070, 151] on icon at bounding box center [1072, 148] width 7 height 6
click at [1064, 151] on icon at bounding box center [1061, 148] width 7 height 6
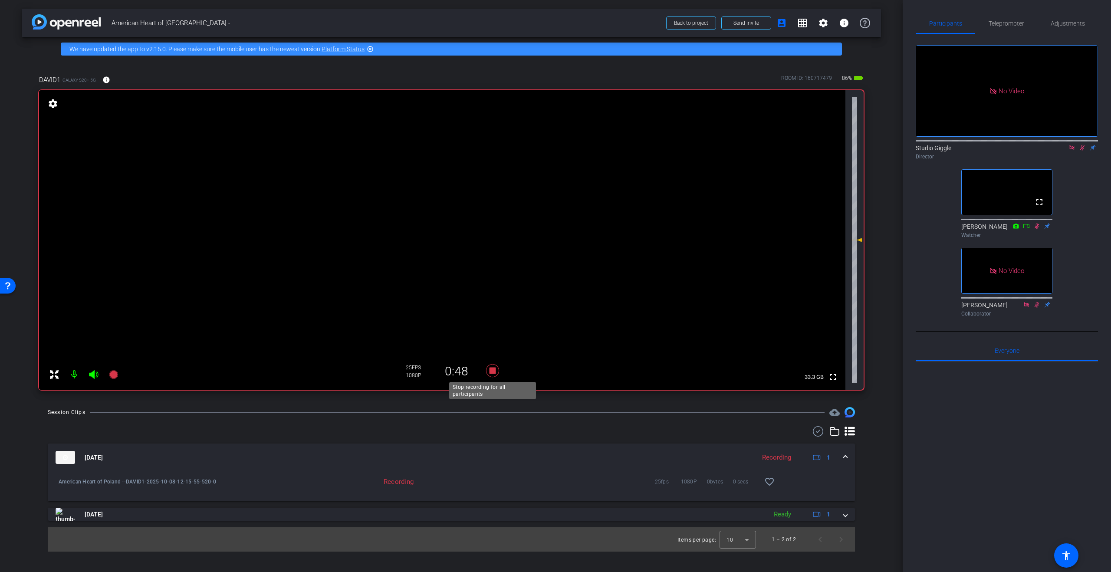
click at [493, 371] on icon at bounding box center [492, 370] width 13 height 13
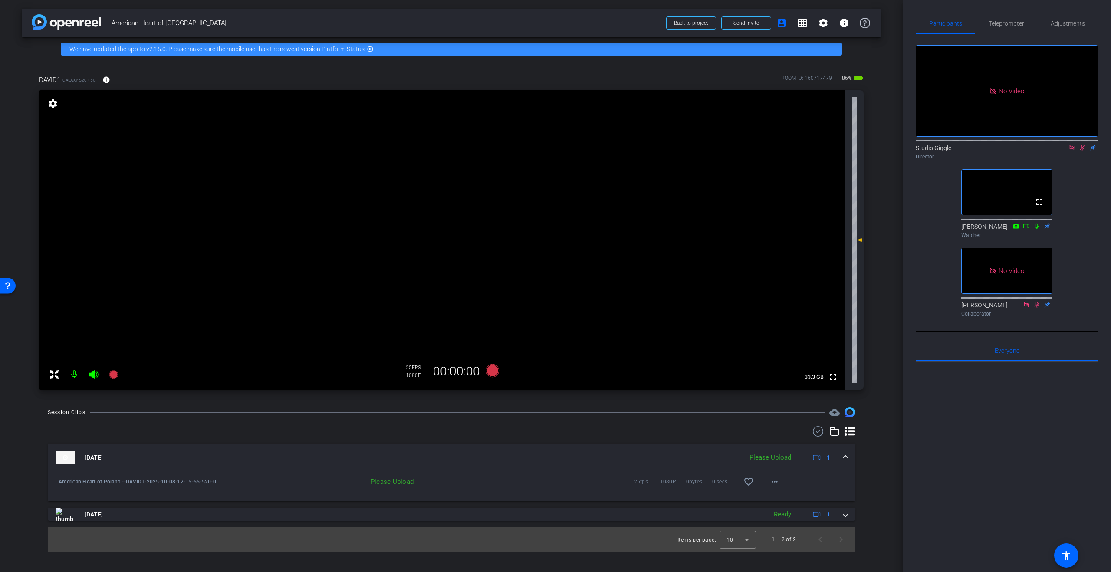
click at [1079, 151] on icon at bounding box center [1082, 148] width 7 height 6
click at [1074, 151] on icon at bounding box center [1072, 148] width 7 height 6
click at [494, 372] on icon at bounding box center [492, 370] width 13 height 13
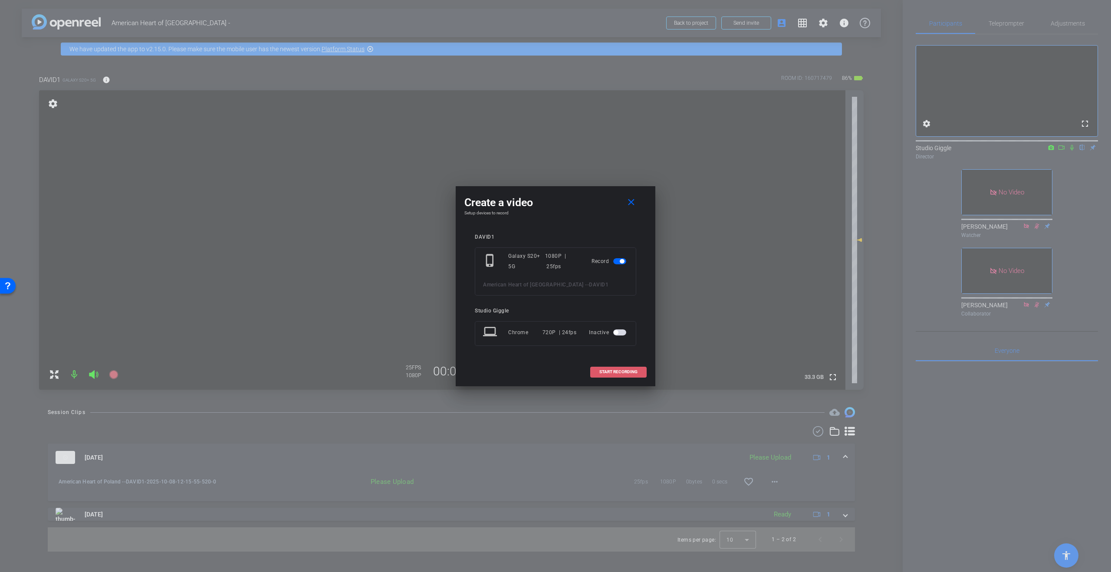
click at [628, 374] on span "START RECORDING" at bounding box center [618, 372] width 38 height 4
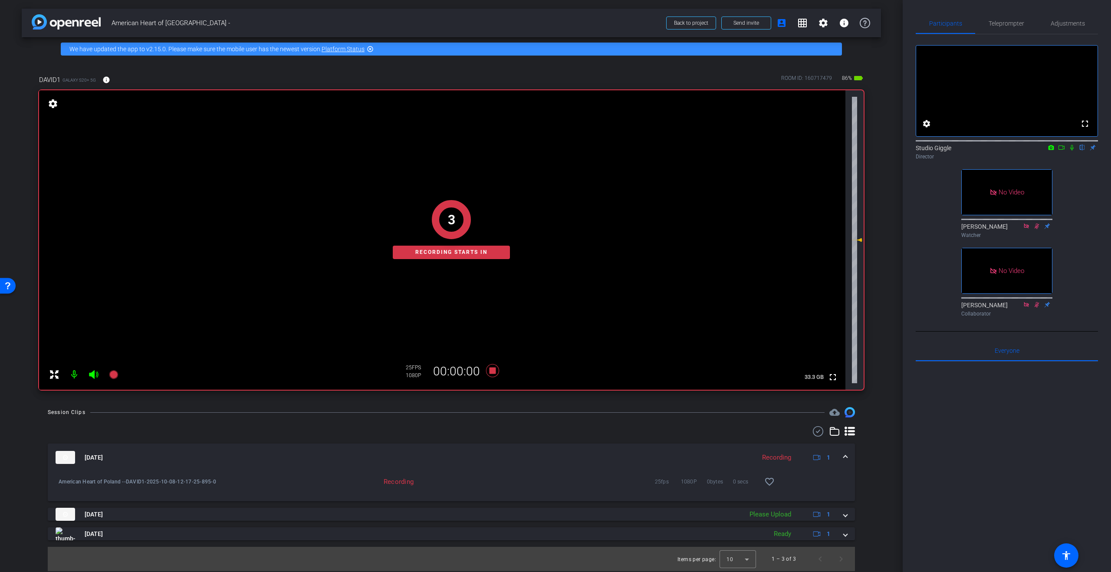
drag, startPoint x: 1072, startPoint y: 161, endPoint x: 1062, endPoint y: 161, distance: 10.0
click at [1072, 151] on icon at bounding box center [1071, 148] width 3 height 6
click at [1059, 151] on icon at bounding box center [1061, 148] width 7 height 6
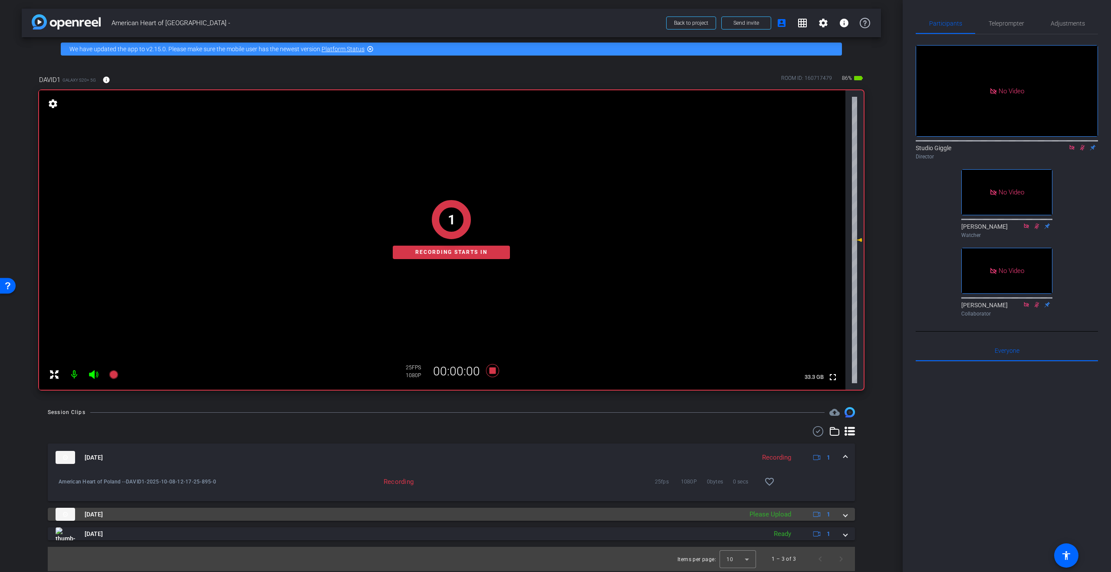
click at [845, 510] on span at bounding box center [845, 514] width 3 height 9
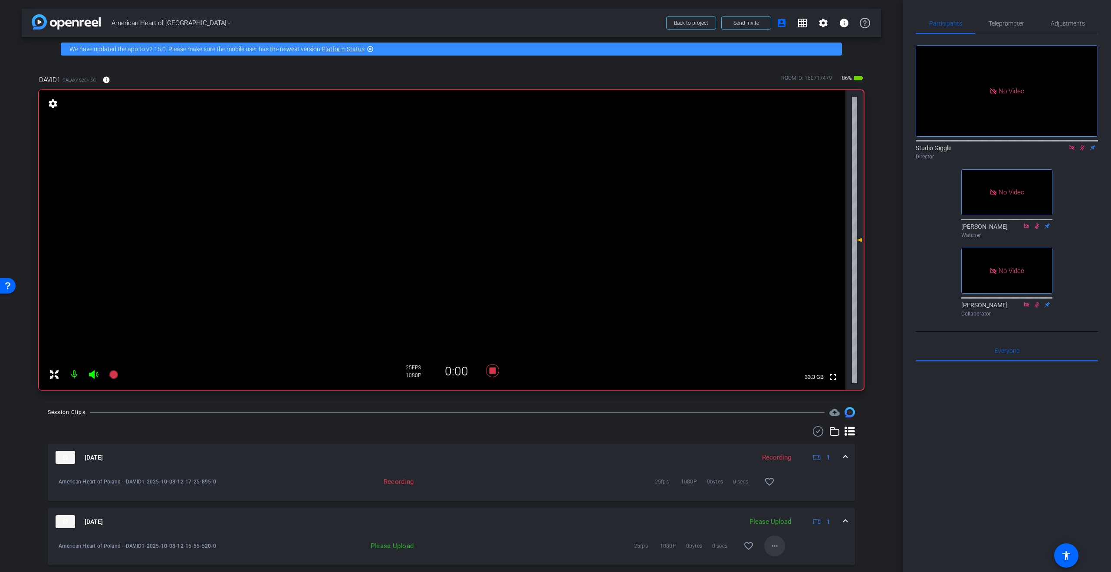
click at [770, 546] on mat-icon "more_horiz" at bounding box center [774, 546] width 10 height 10
click at [785, 504] on span "Upload" at bounding box center [788, 506] width 35 height 10
click at [1060, 26] on span "Adjustments" at bounding box center [1068, 23] width 34 height 6
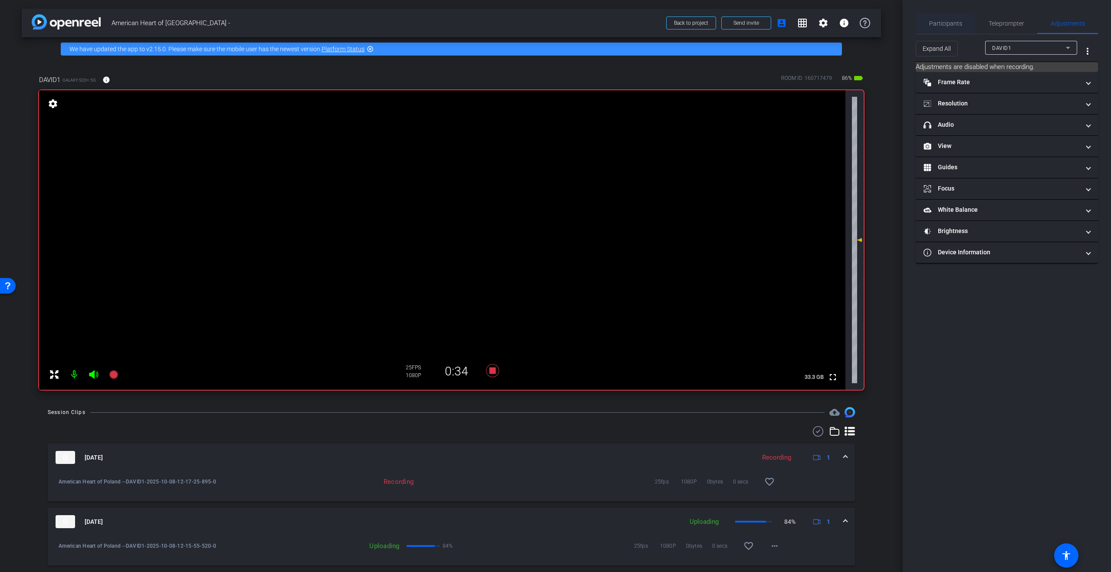
click at [949, 25] on span "Participants" at bounding box center [945, 23] width 33 height 6
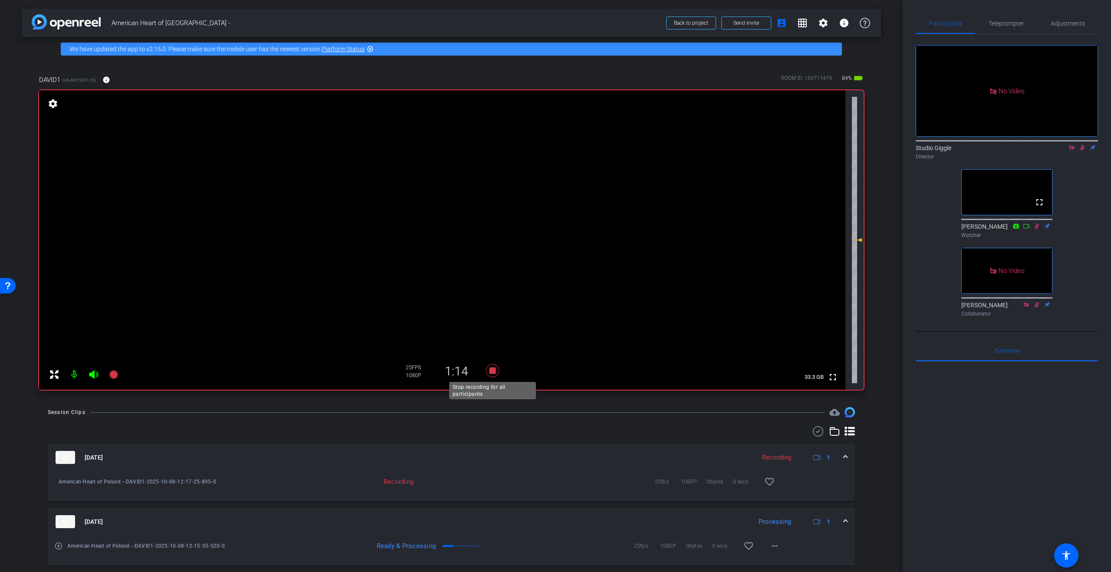
click at [493, 370] on icon at bounding box center [492, 370] width 13 height 13
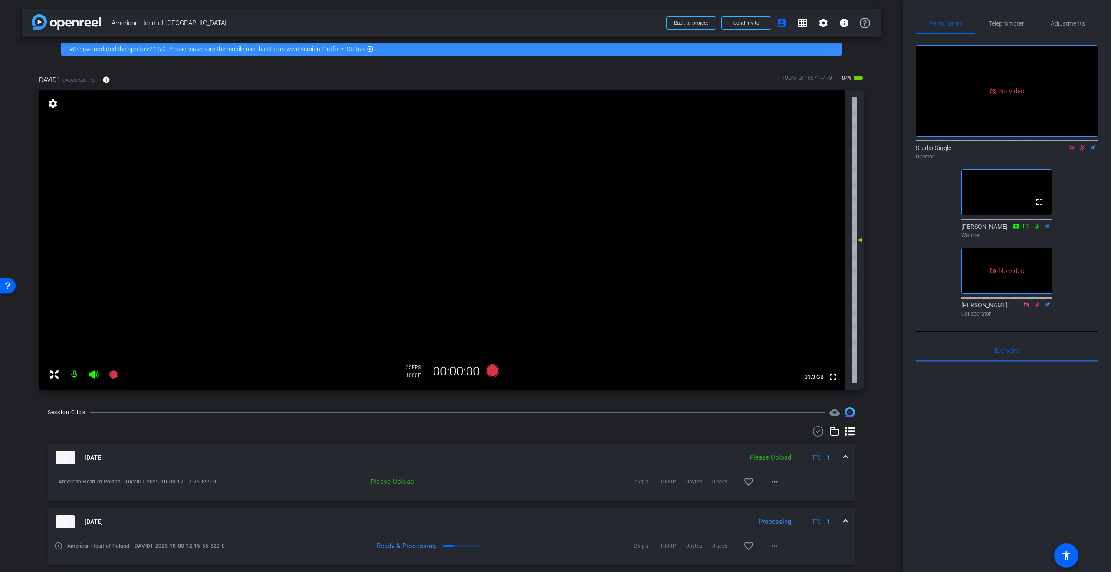
click at [1079, 145] on icon at bounding box center [1082, 148] width 7 height 6
click at [1074, 145] on icon at bounding box center [1072, 148] width 7 height 6
click at [774, 485] on mat-icon "more_horiz" at bounding box center [774, 482] width 10 height 10
click at [789, 501] on span "Upload" at bounding box center [788, 500] width 35 height 10
click at [490, 373] on icon at bounding box center [492, 370] width 13 height 13
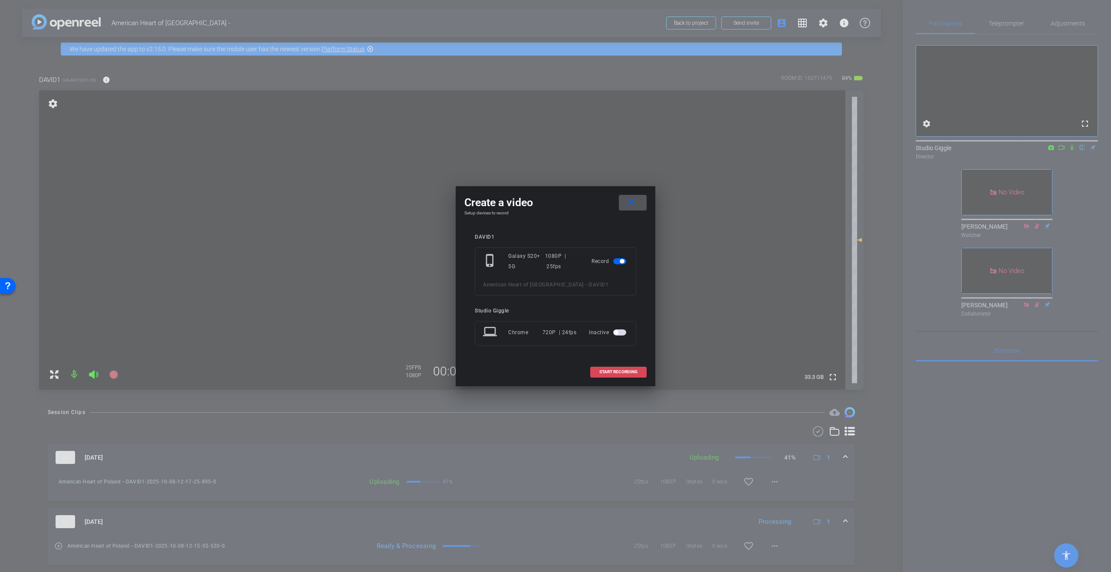
click at [619, 375] on span at bounding box center [619, 372] width 56 height 21
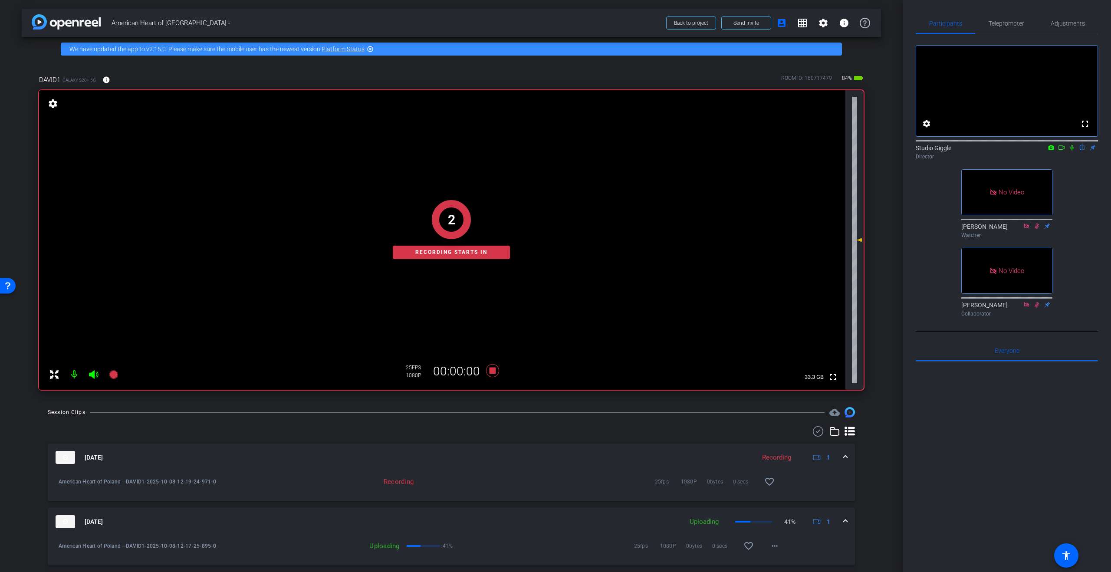
click at [1072, 151] on icon at bounding box center [1072, 148] width 7 height 6
click at [1062, 151] on icon at bounding box center [1061, 148] width 7 height 6
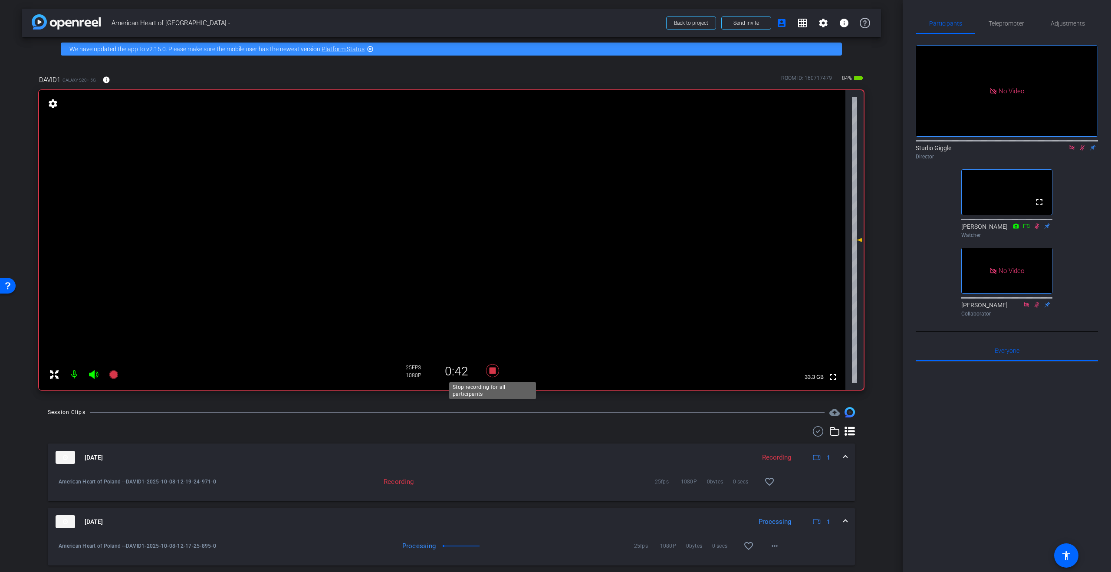
click at [492, 372] on icon at bounding box center [492, 370] width 13 height 13
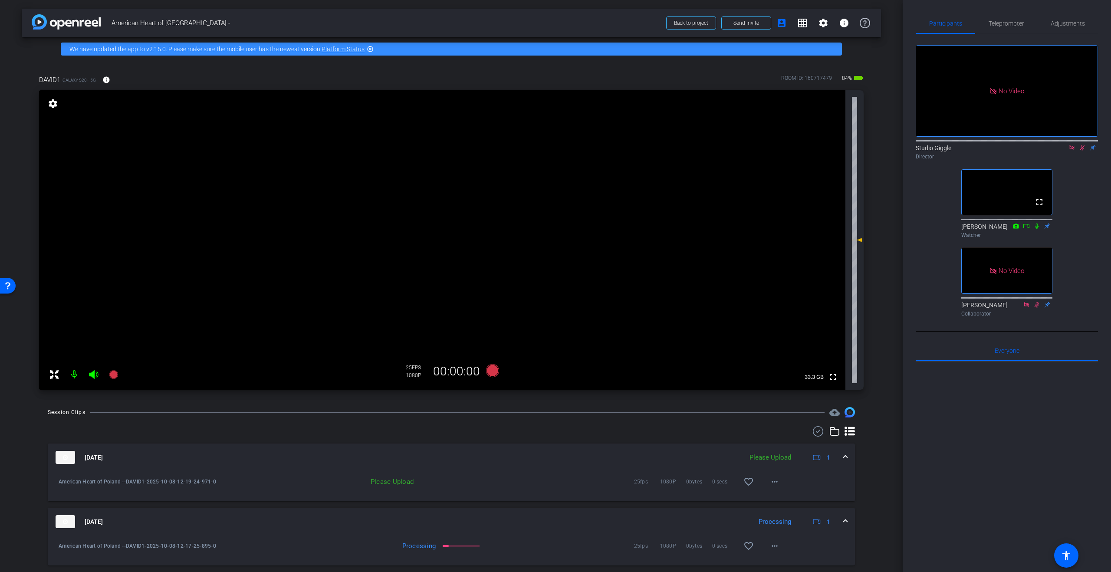
click at [1082, 151] on icon at bounding box center [1082, 148] width 7 height 6
click at [1074, 150] on icon at bounding box center [1071, 147] width 5 height 5
click at [779, 483] on mat-icon "more_horiz" at bounding box center [774, 482] width 10 height 10
click at [783, 497] on span "Upload" at bounding box center [788, 500] width 35 height 10
click at [95, 375] on icon at bounding box center [94, 374] width 10 height 10
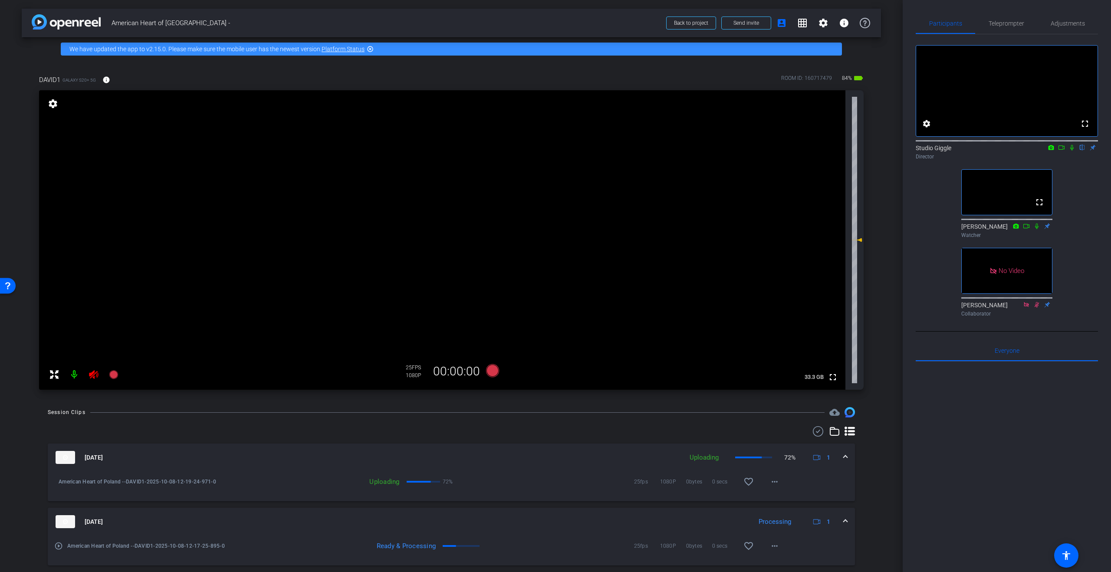
click at [76, 375] on mat-icon at bounding box center [74, 374] width 17 height 17
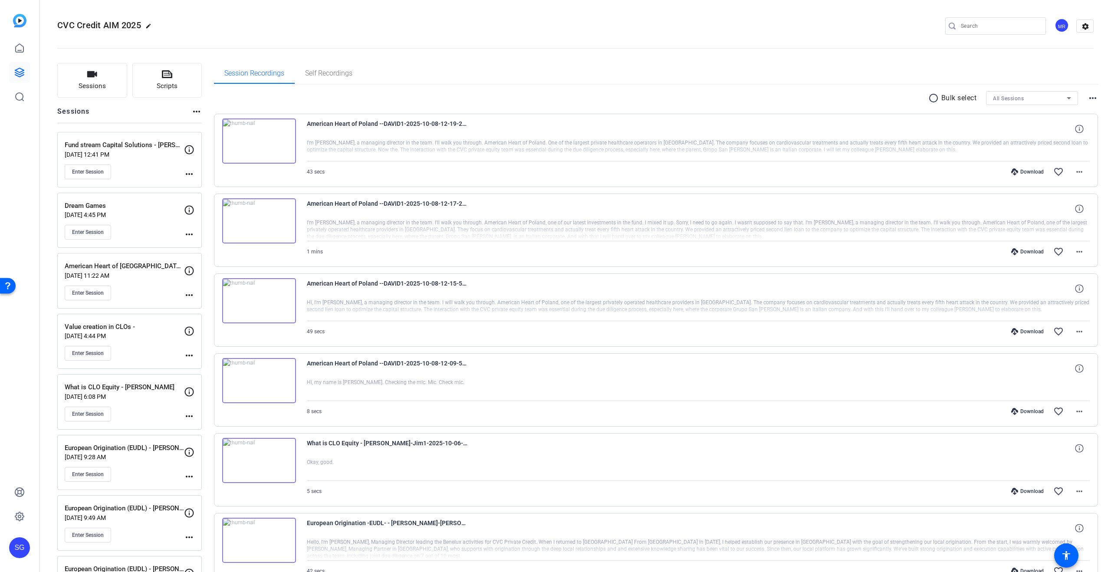
click at [933, 98] on mat-icon "radio_button_unchecked" at bounding box center [934, 98] width 13 height 10
click at [228, 124] on icon at bounding box center [226, 124] width 8 height 8
drag, startPoint x: 226, startPoint y: 202, endPoint x: 226, endPoint y: 222, distance: 20.0
click at [226, 202] on icon at bounding box center [226, 204] width 8 height 8
click at [225, 280] on icon at bounding box center [226, 283] width 8 height 8
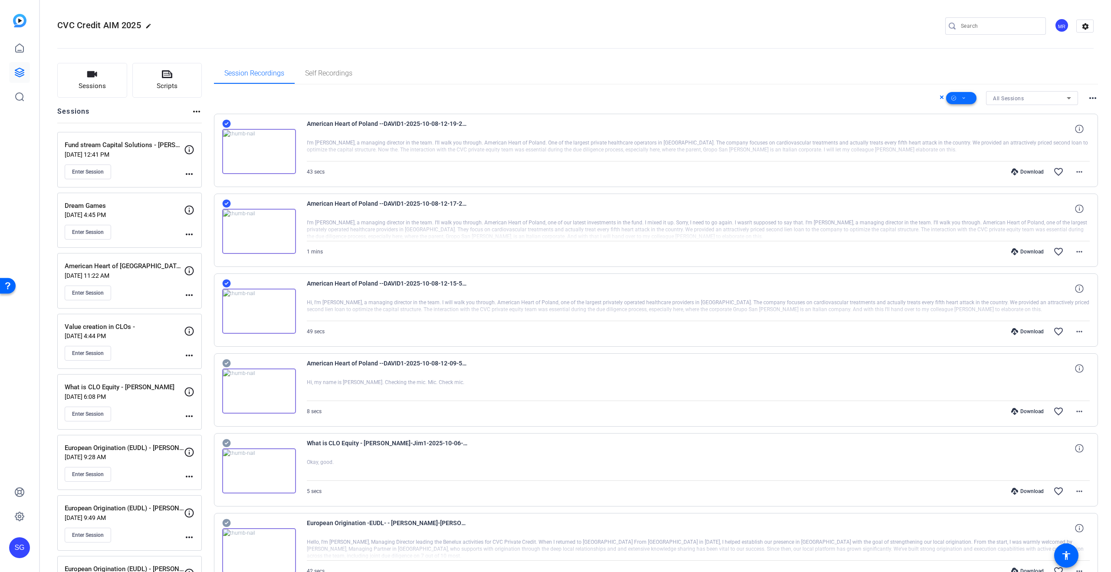
click at [963, 94] on icon at bounding box center [964, 98] width 4 height 11
drag, startPoint x: 983, startPoint y: 145, endPoint x: 983, endPoint y: 149, distance: 4.8
click at [983, 145] on span "Download MP4" at bounding box center [976, 144] width 46 height 10
click at [260, 311] on img at bounding box center [259, 311] width 74 height 45
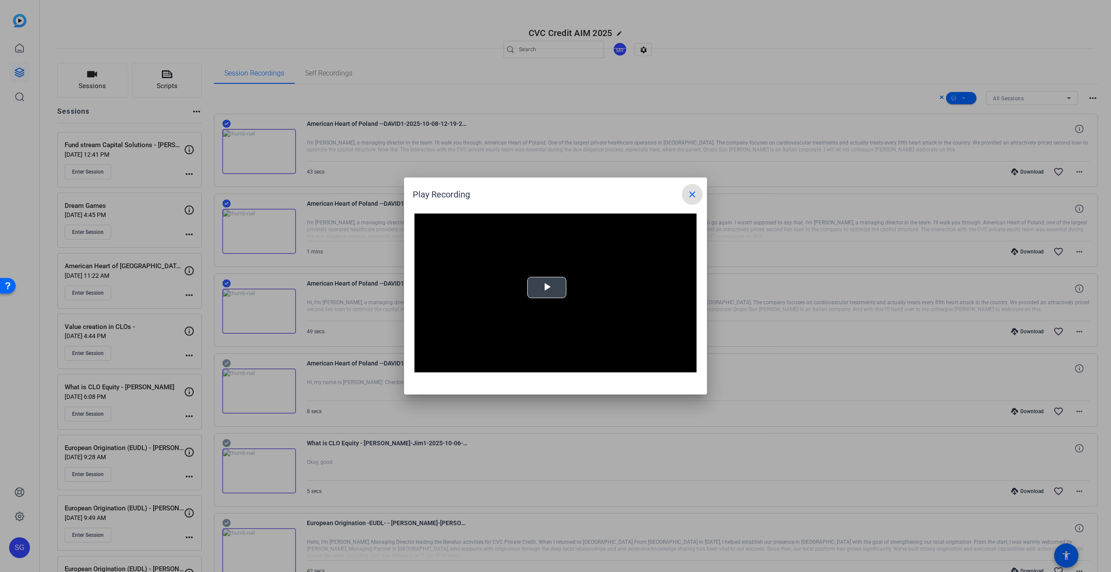
click at [547, 288] on span "Video Player" at bounding box center [547, 288] width 0 height 0
click at [529, 364] on div "Loaded : 100.00% 0:20 0:20" at bounding box center [545, 365] width 193 height 13
click at [612, 366] on div "Loaded : 100.00% 0:42 0:24" at bounding box center [546, 366] width 184 height 2
click at [689, 197] on mat-icon "close" at bounding box center [692, 194] width 10 height 10
